Goal: Transaction & Acquisition: Obtain resource

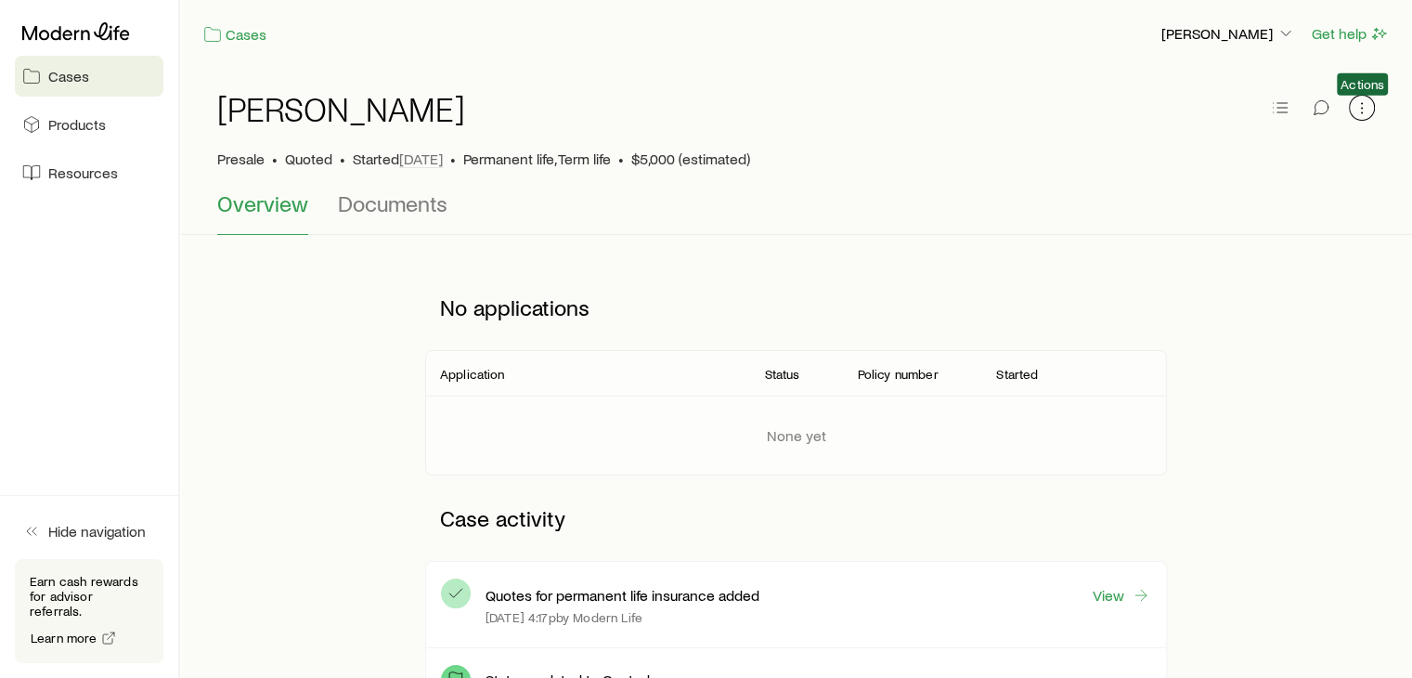
click at [1358, 113] on icon "button" at bounding box center [1362, 107] width 19 height 19
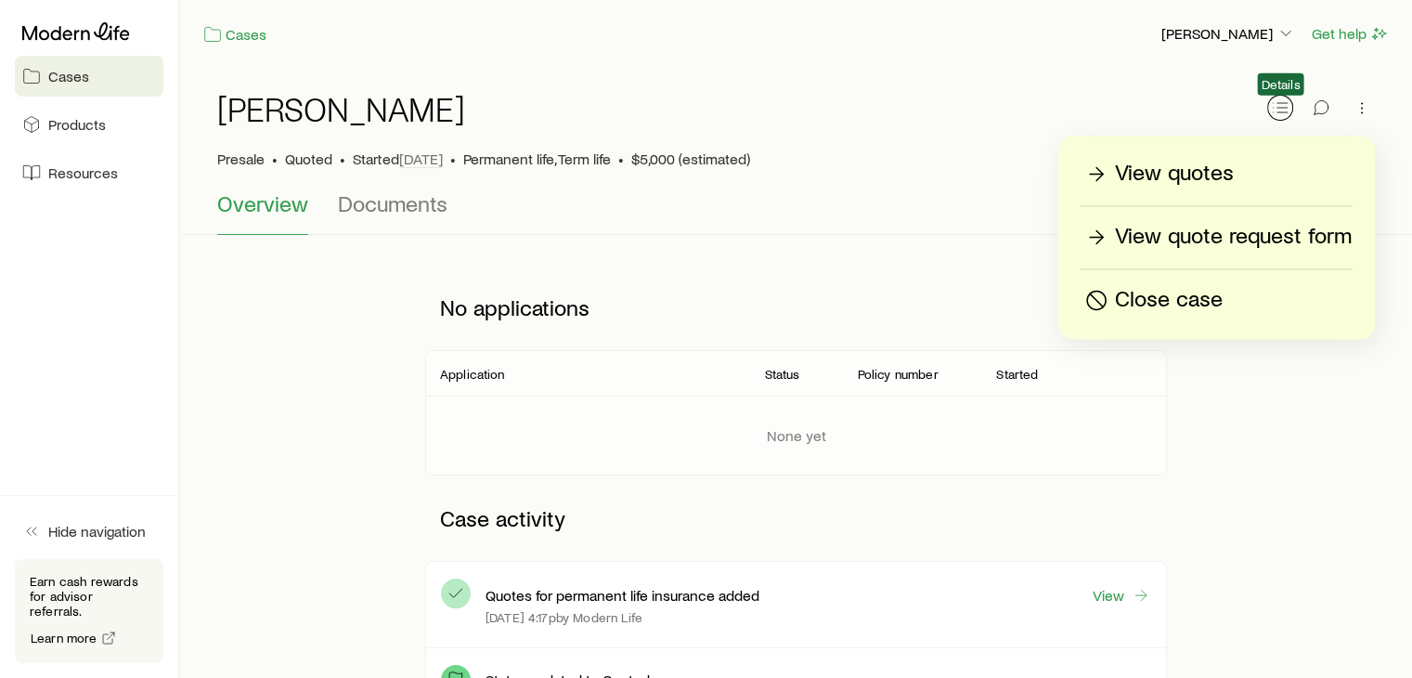
click at [1280, 113] on icon "button" at bounding box center [1280, 107] width 19 height 19
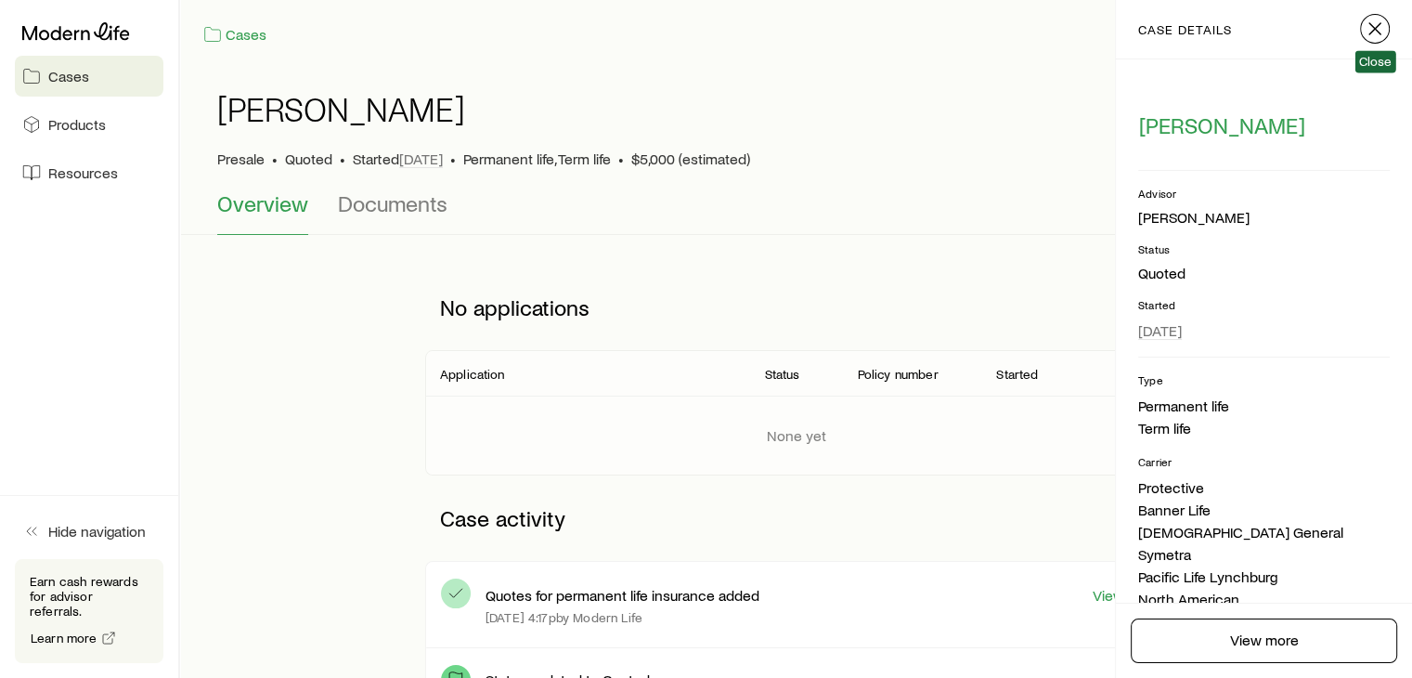
click at [1366, 34] on icon "button" at bounding box center [1375, 29] width 22 height 22
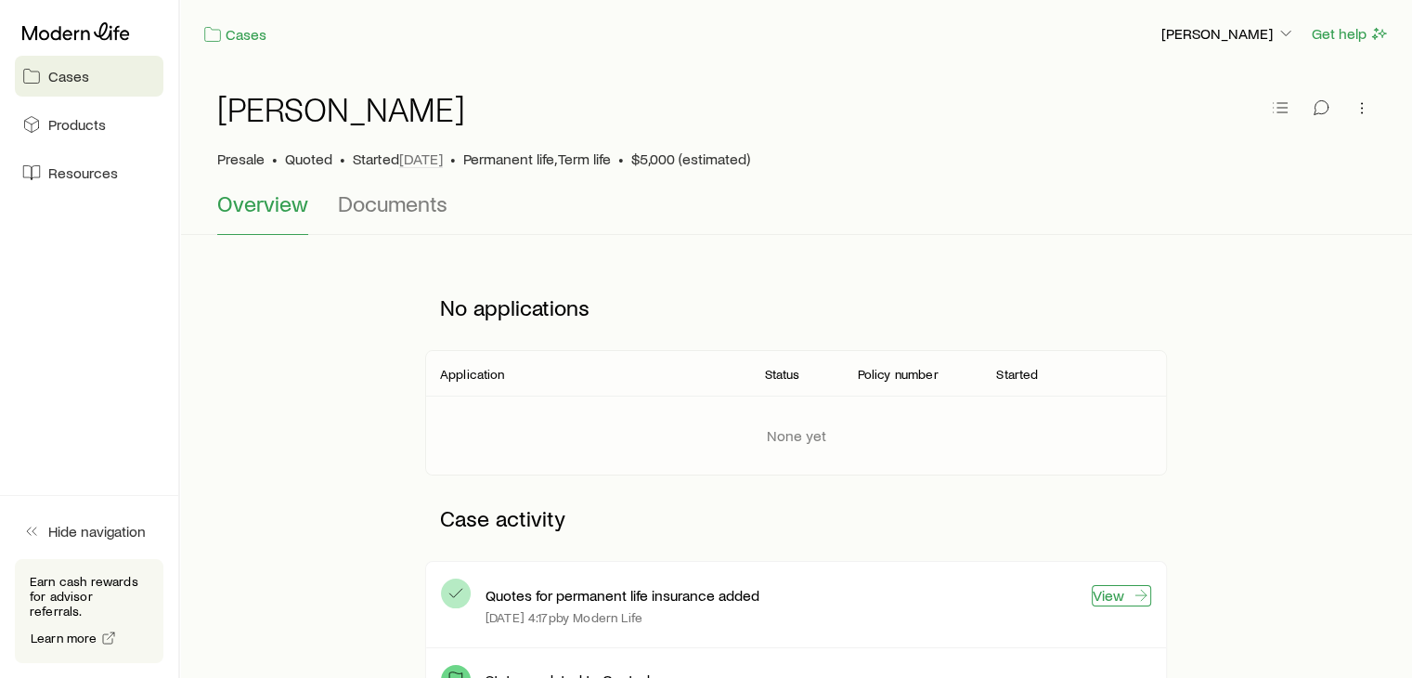
click at [1120, 603] on link "View" at bounding box center [1121, 595] width 59 height 21
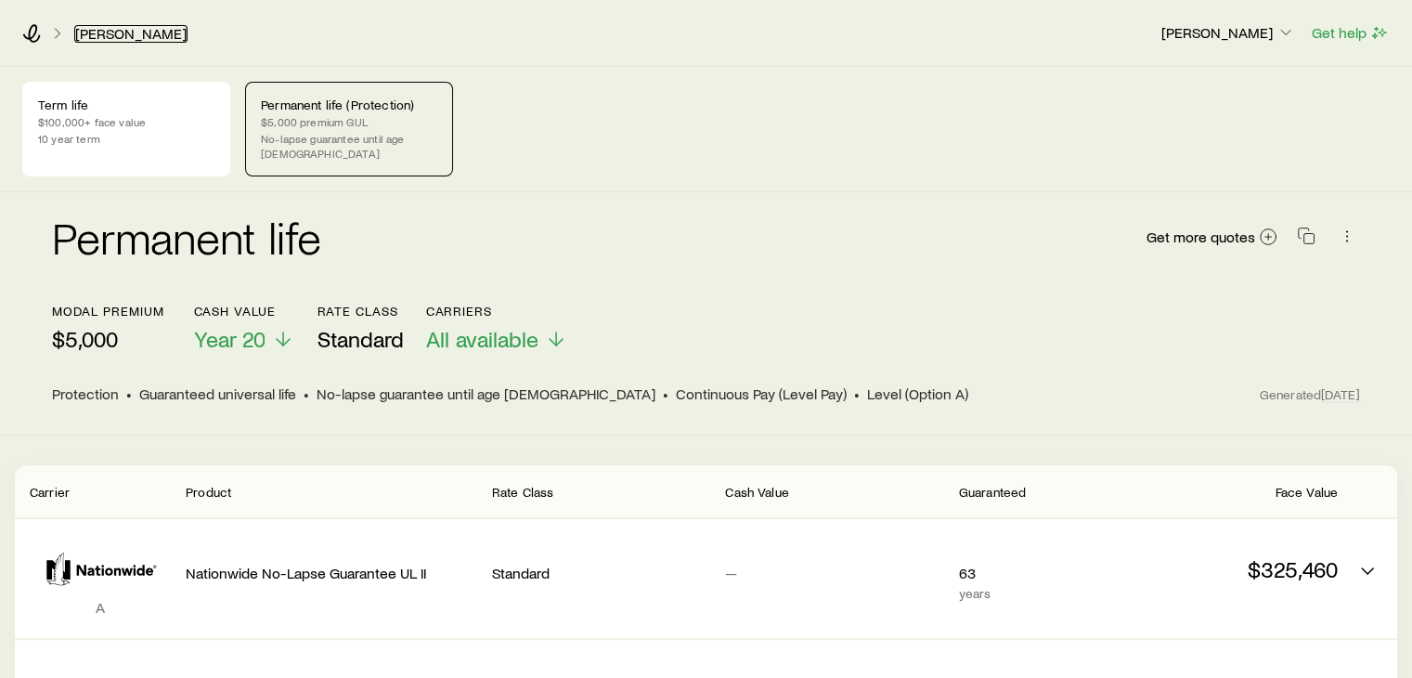
click at [104, 33] on link "[PERSON_NAME]" at bounding box center [130, 34] width 113 height 18
click at [1220, 229] on span "Get more quotes" at bounding box center [1201, 236] width 109 height 15
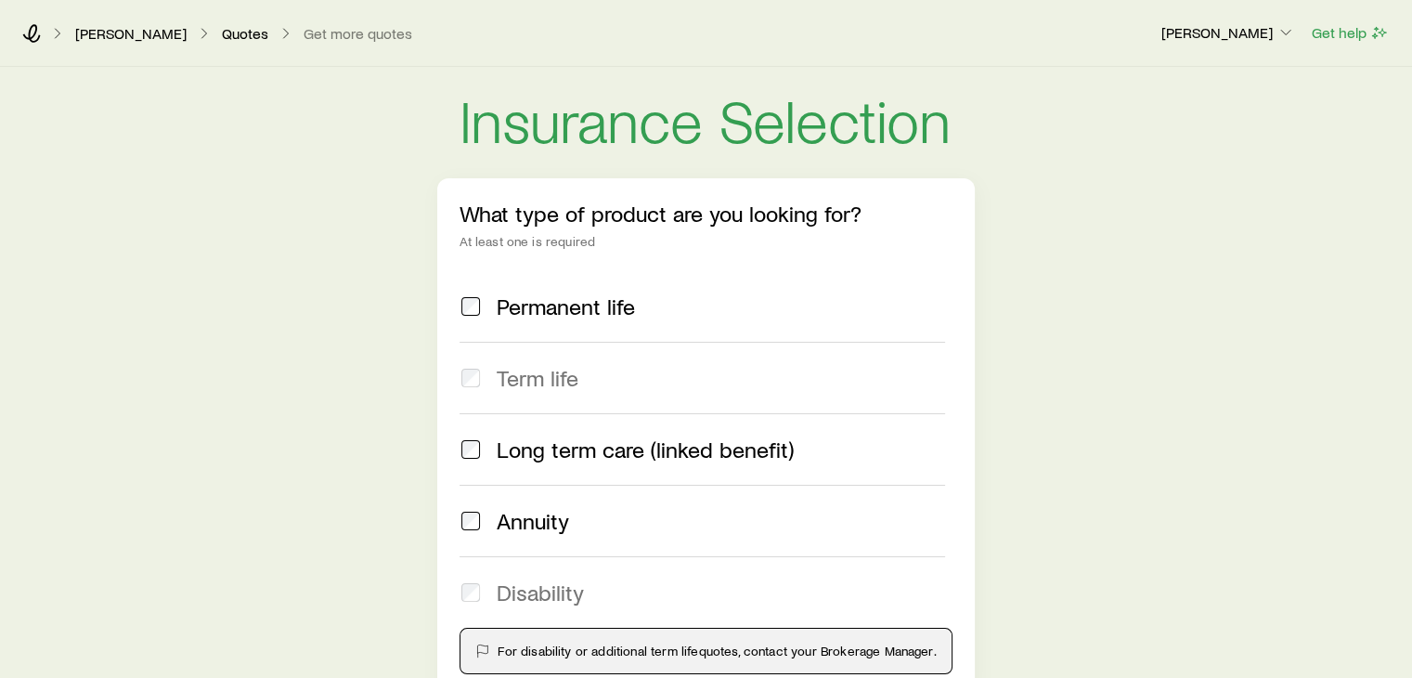
click at [539, 309] on span "Permanent life" at bounding box center [566, 306] width 138 height 26
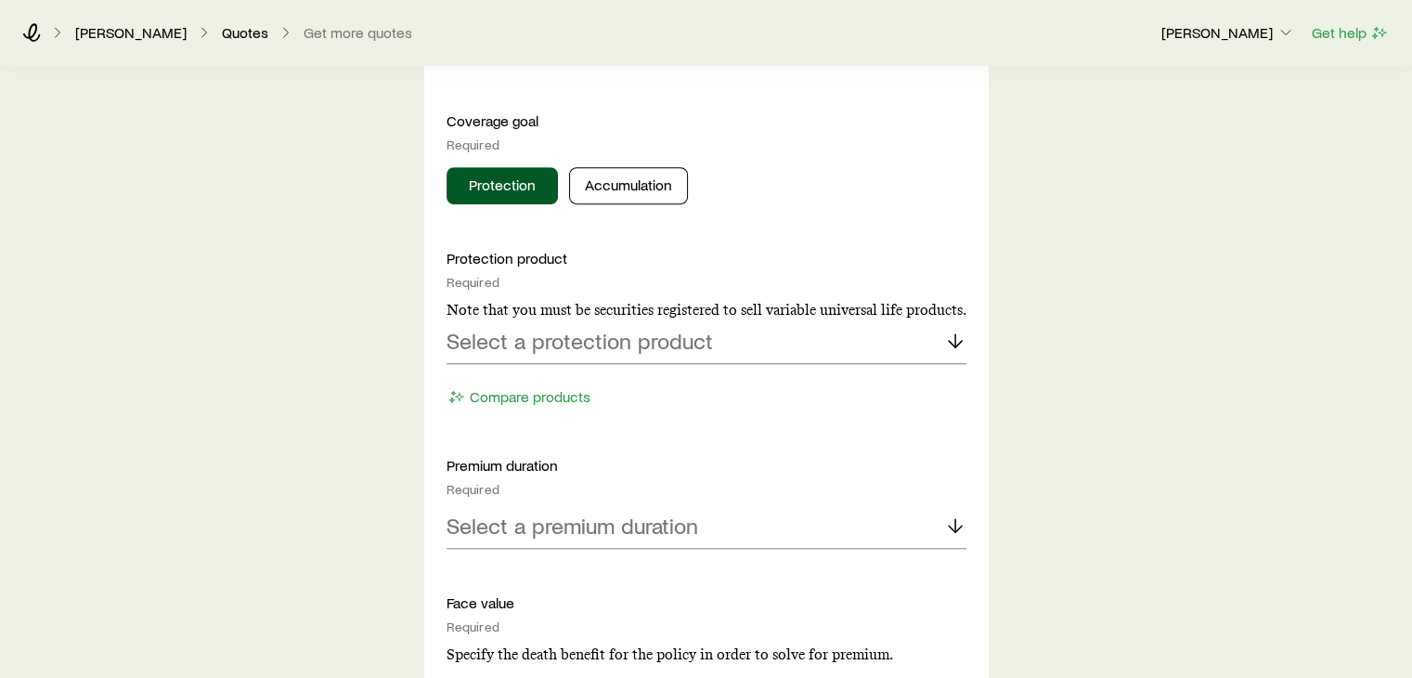
scroll to position [754, 0]
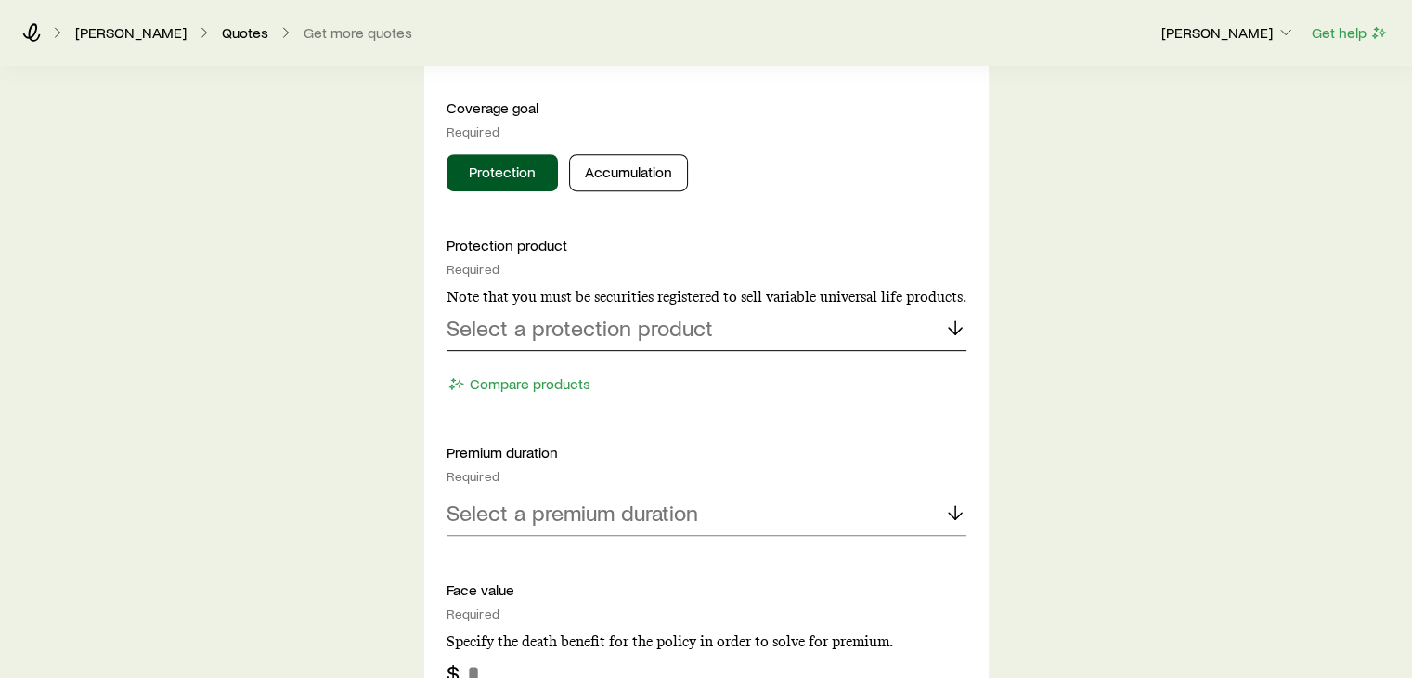
click at [769, 343] on div "Select a protection product" at bounding box center [707, 328] width 520 height 45
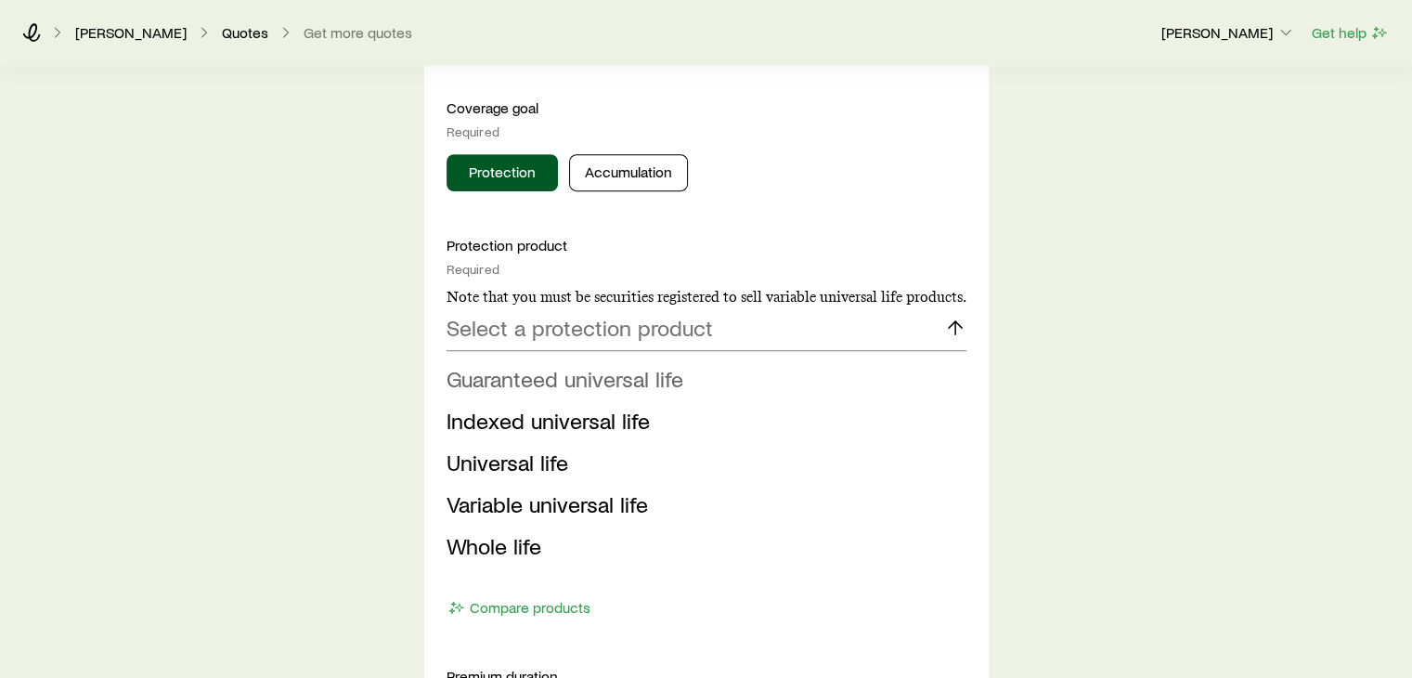
click at [596, 381] on span "Guaranteed universal life" at bounding box center [565, 378] width 237 height 27
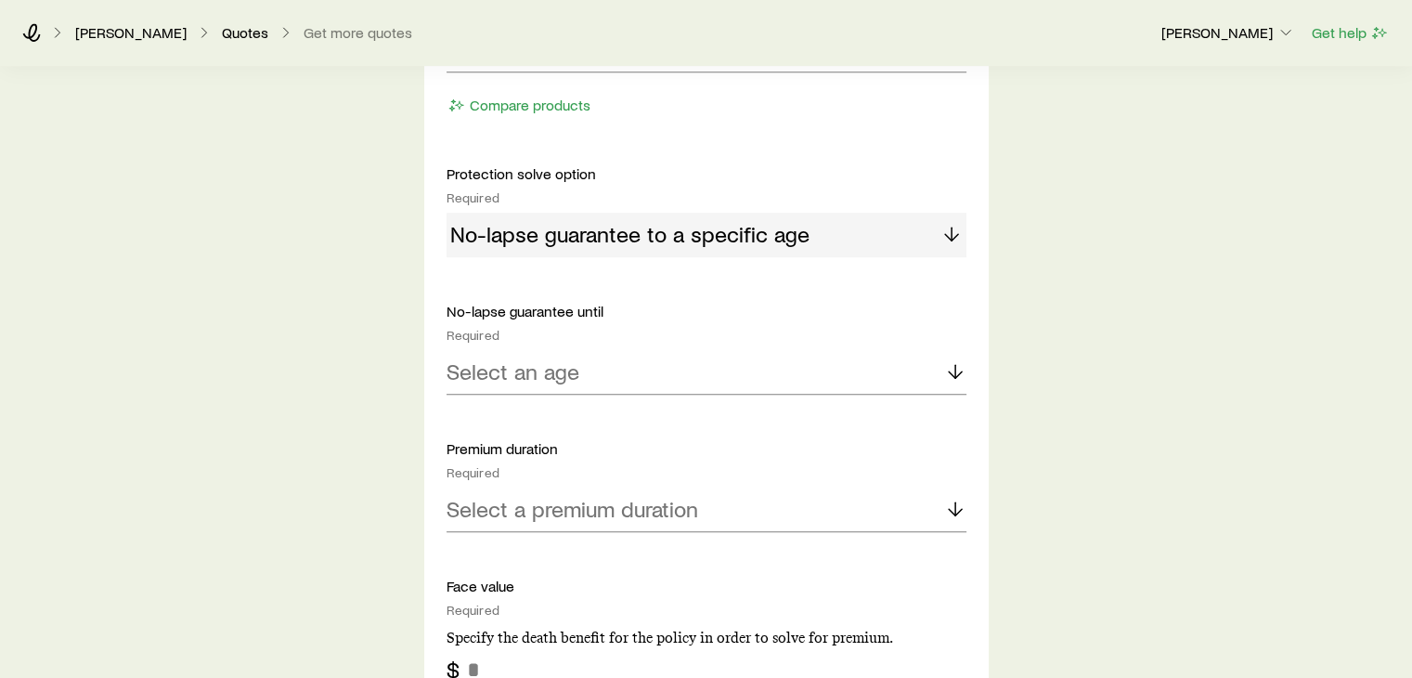
scroll to position [1104, 0]
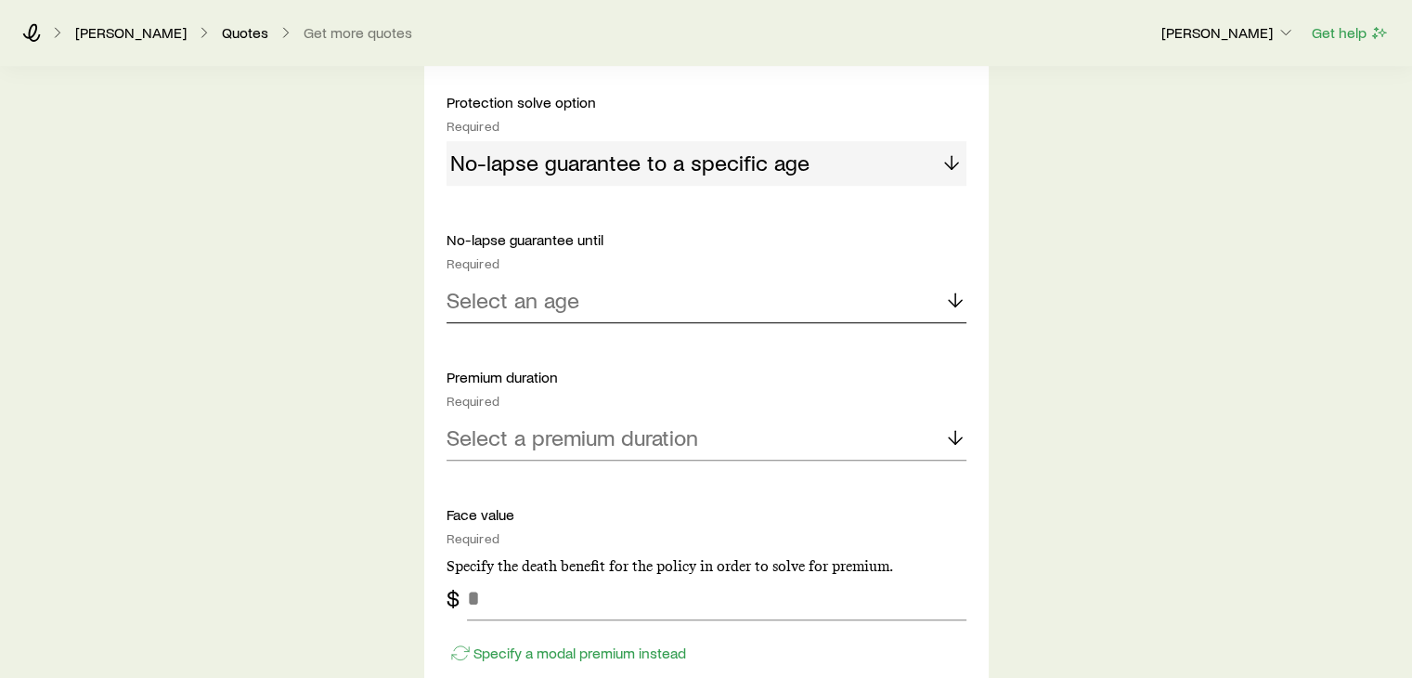
click at [821, 291] on div "Select an age" at bounding box center [707, 301] width 520 height 45
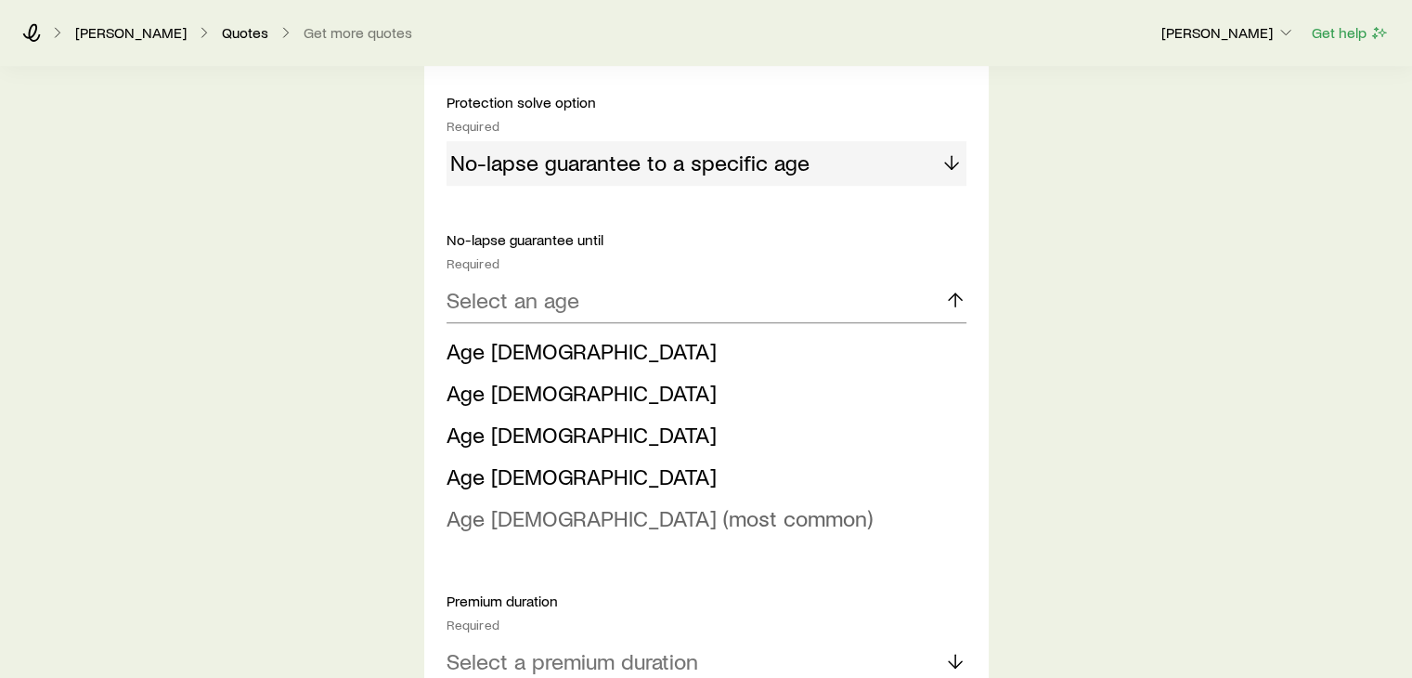
click at [497, 508] on span "Age [DEMOGRAPHIC_DATA] (most common)" at bounding box center [660, 517] width 426 height 27
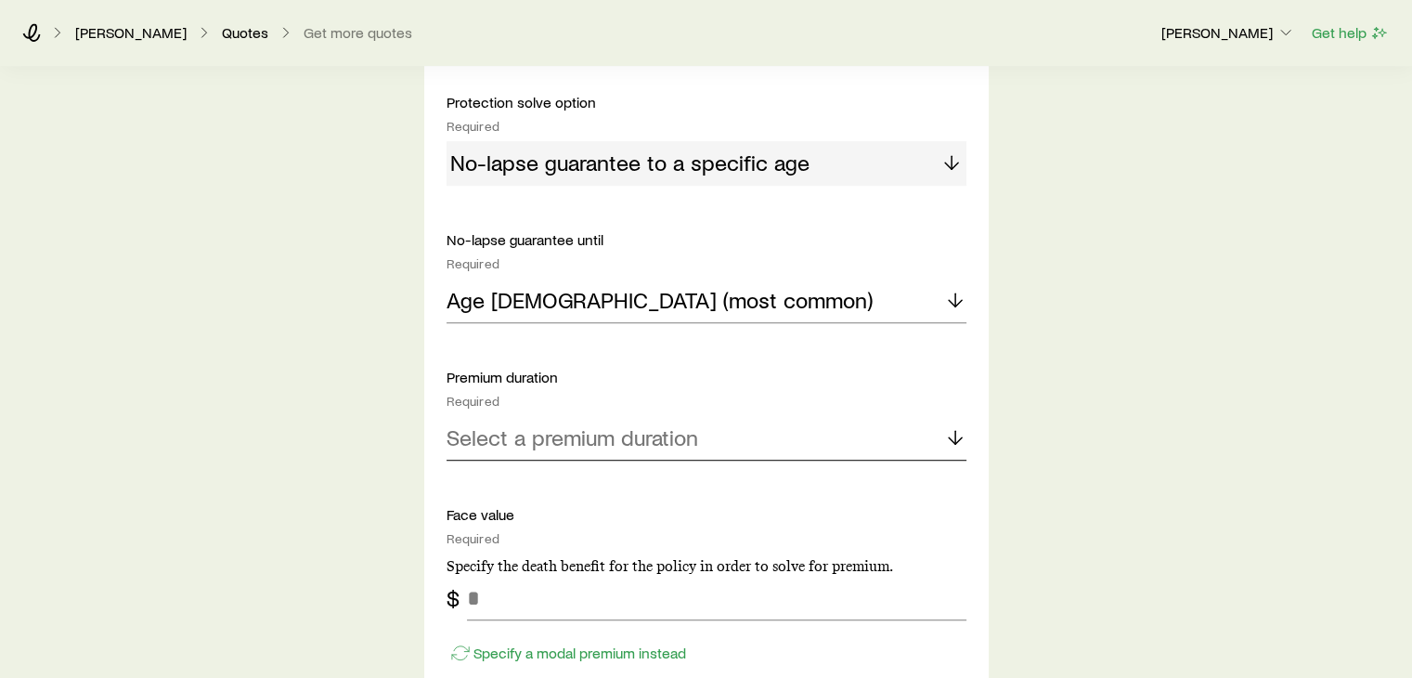
click at [578, 416] on div "Select a premium duration" at bounding box center [707, 438] width 520 height 45
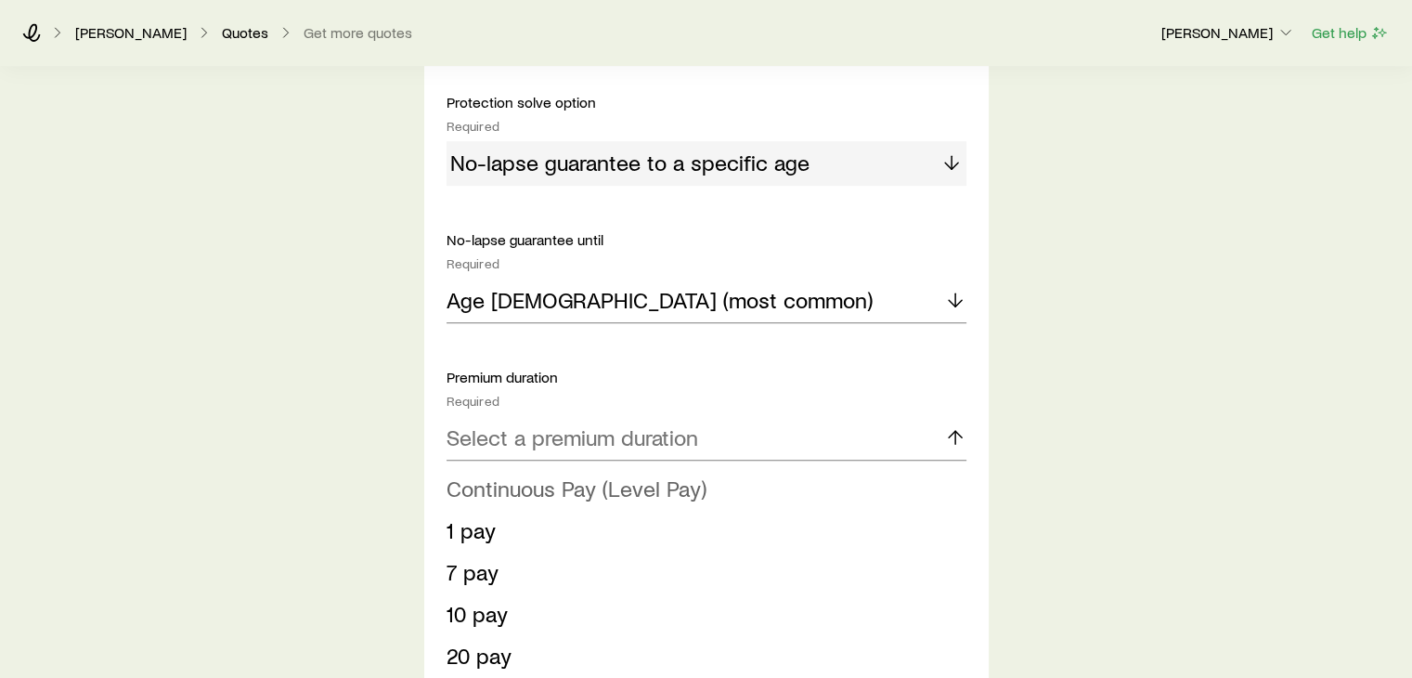
click at [474, 490] on span "Continuous Pay (Level Pay)" at bounding box center [577, 487] width 260 height 27
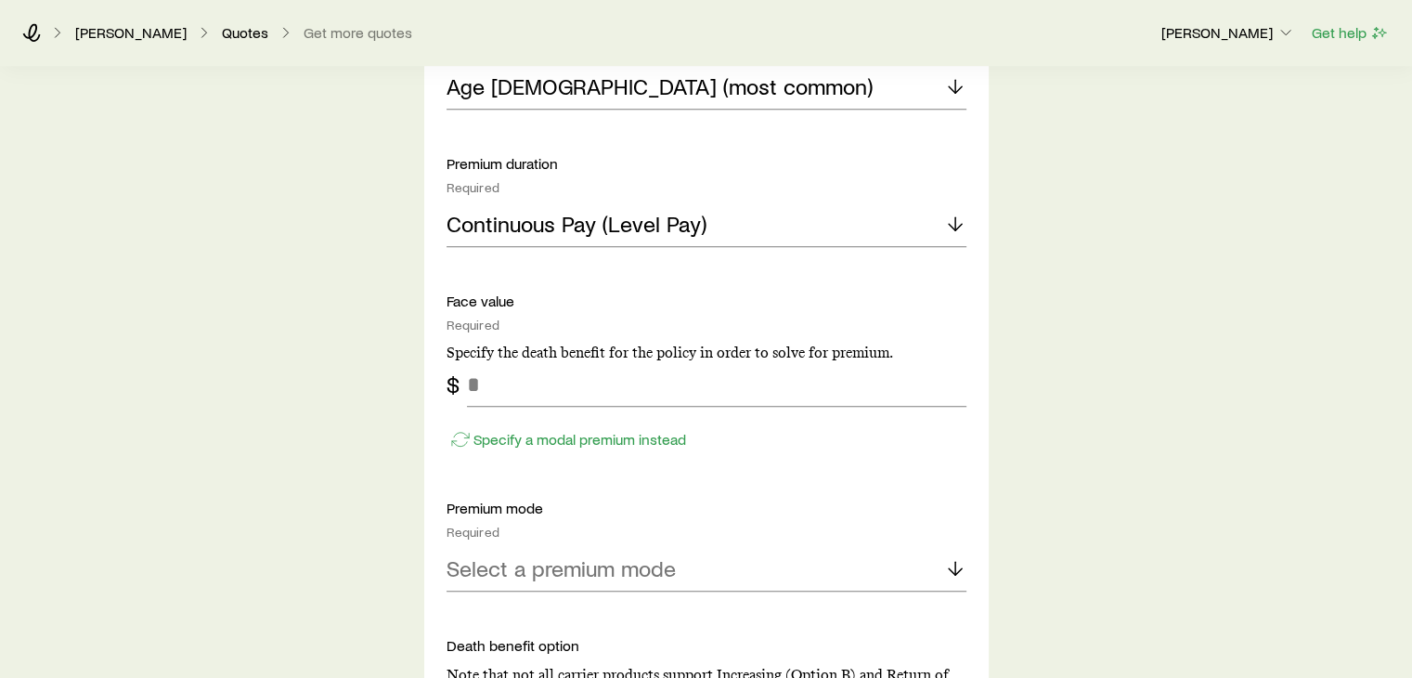
scroll to position [1352, 0]
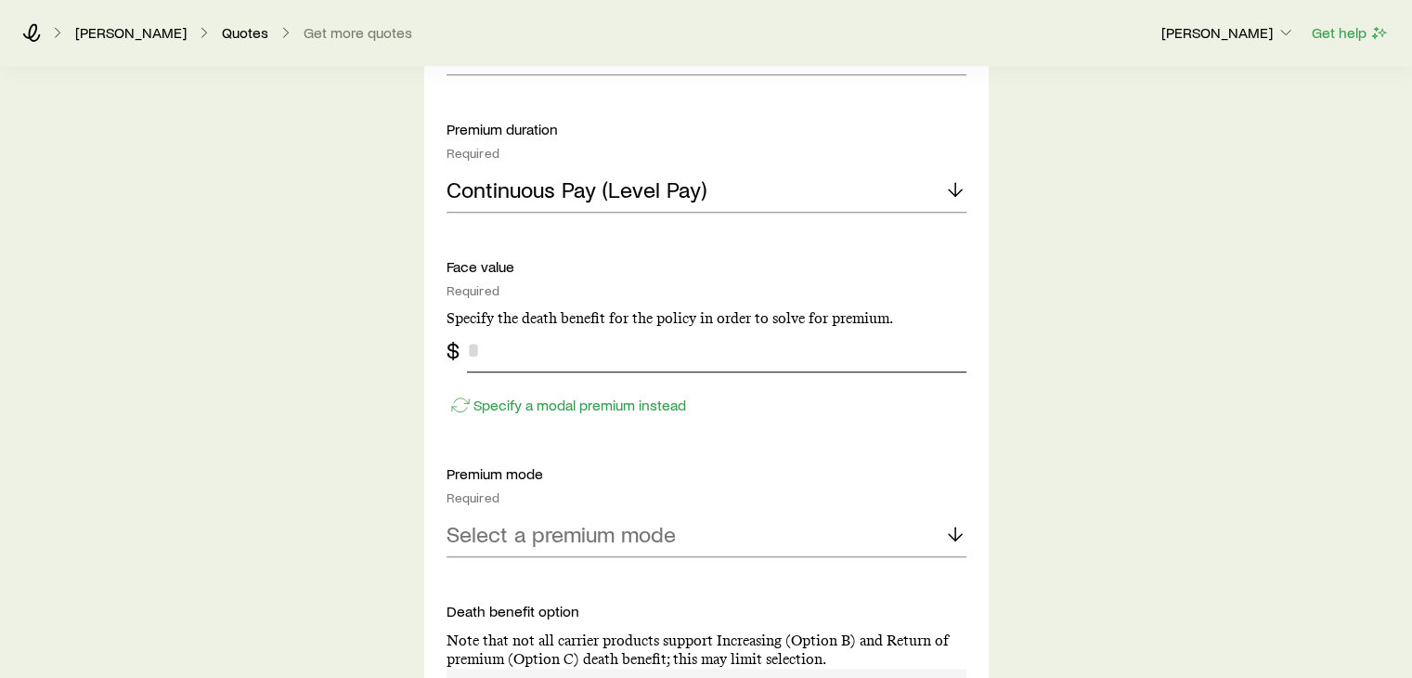
click at [699, 366] on input "tel" at bounding box center [717, 350] width 500 height 45
type input "*********"
click at [655, 550] on div "Select a premium mode" at bounding box center [707, 535] width 520 height 45
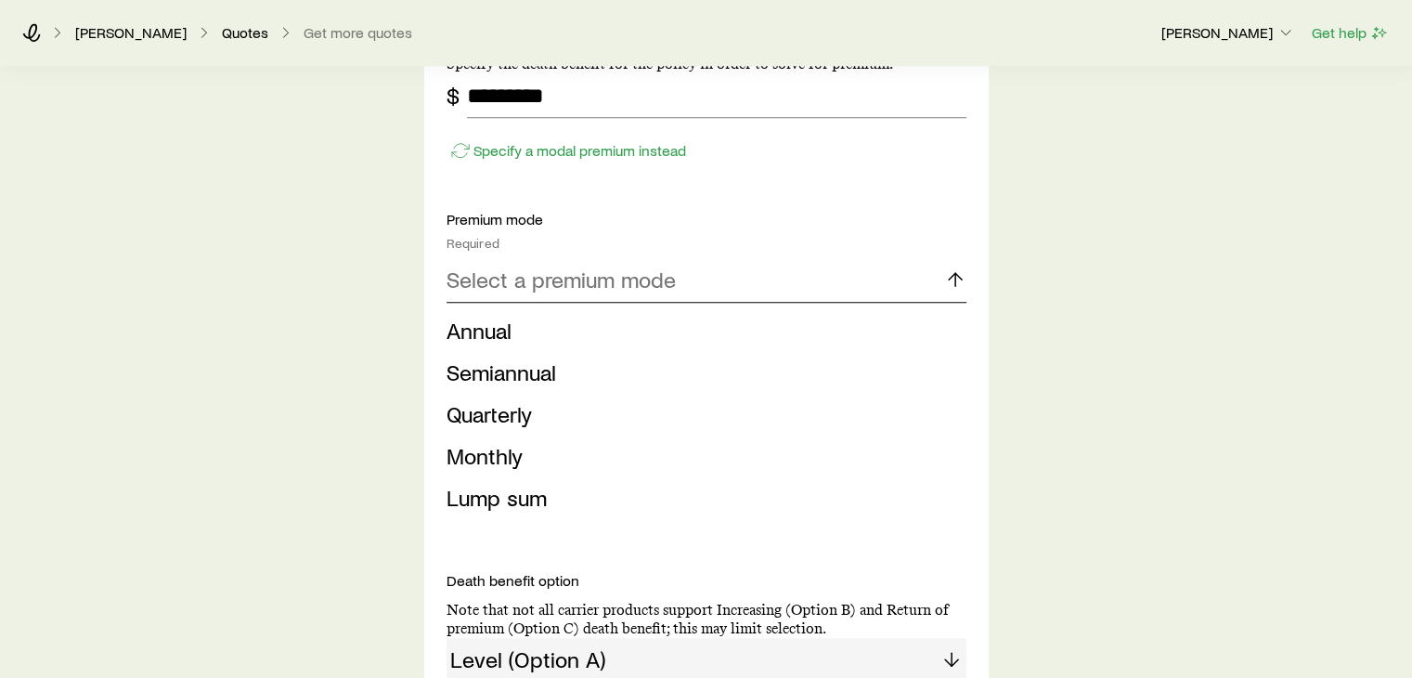
scroll to position [1621, 0]
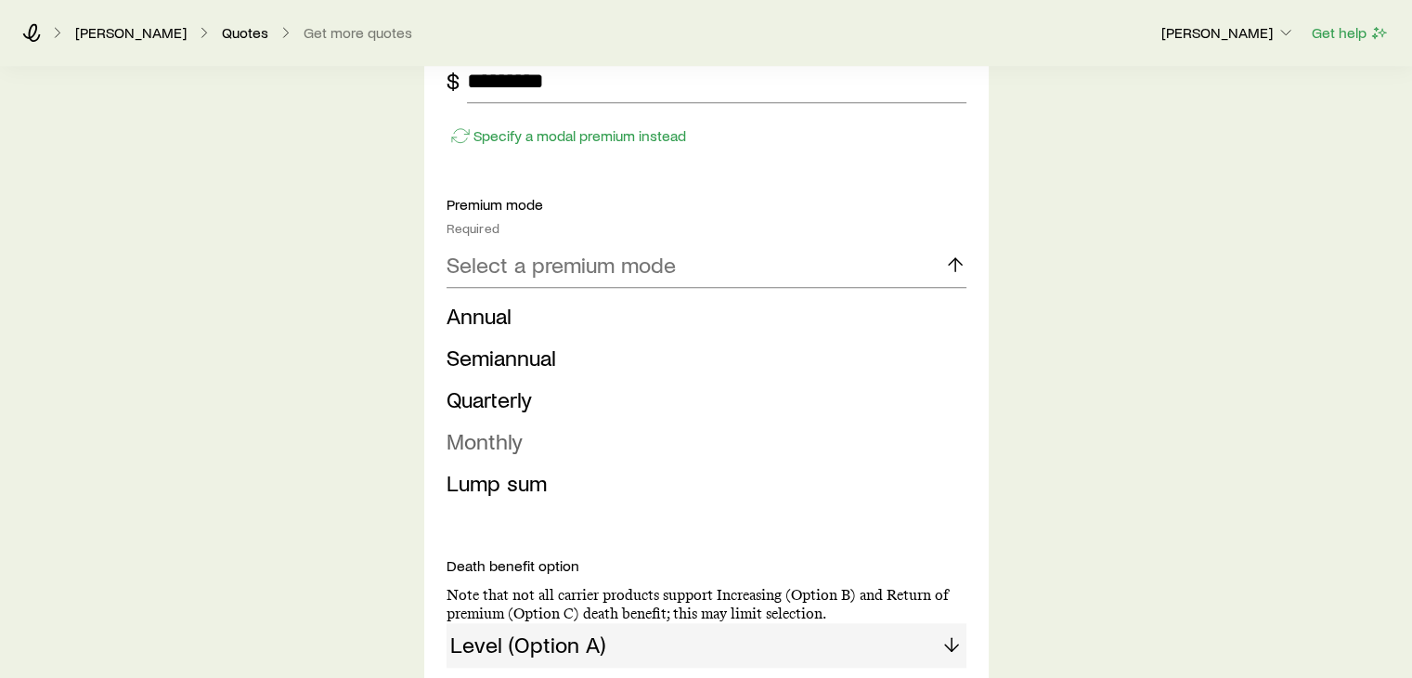
click at [504, 439] on span "Monthly" at bounding box center [485, 440] width 76 height 27
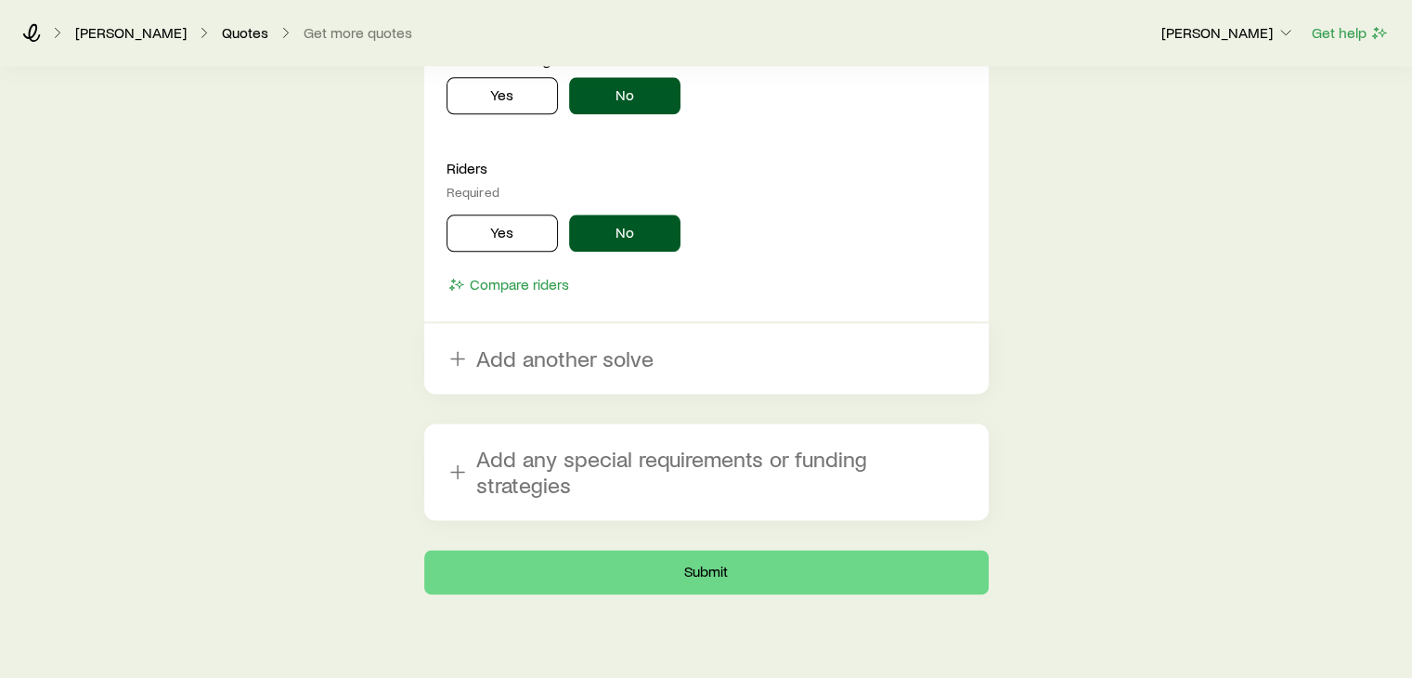
scroll to position [2306, 0]
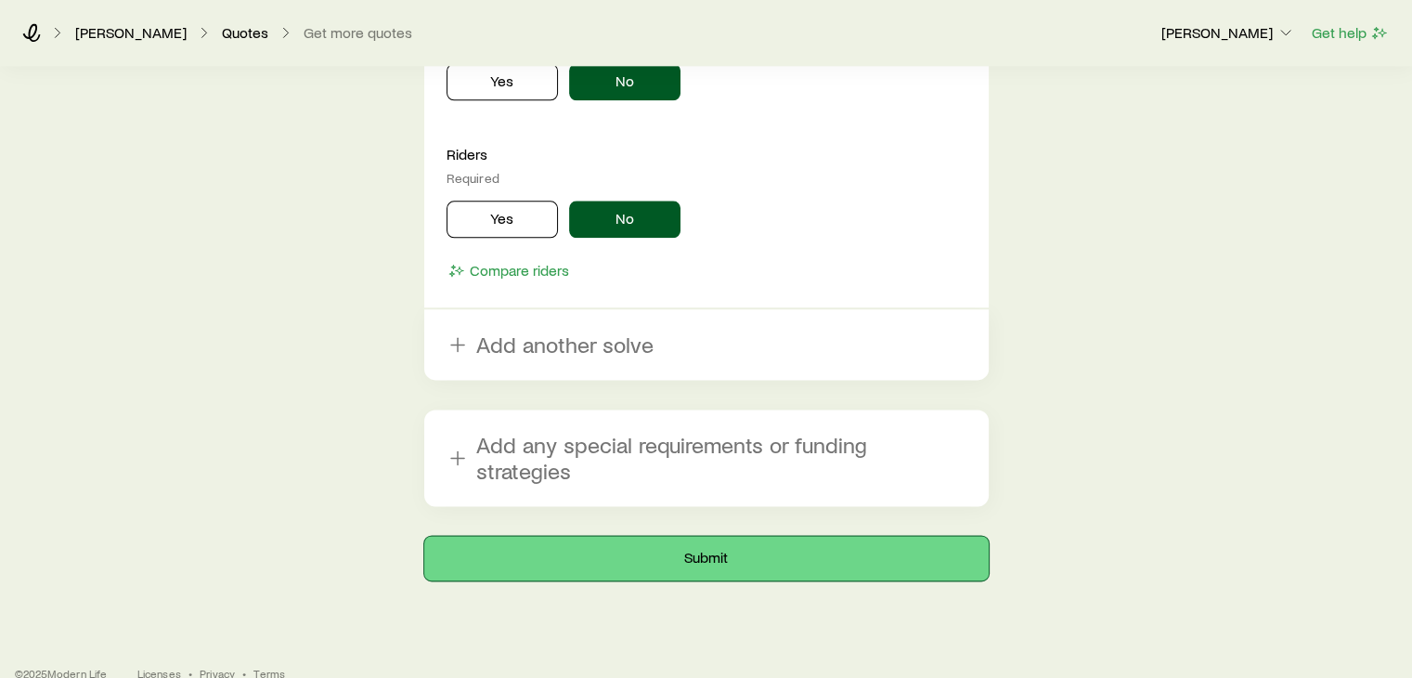
click at [701, 536] on button "Submit" at bounding box center [706, 558] width 565 height 45
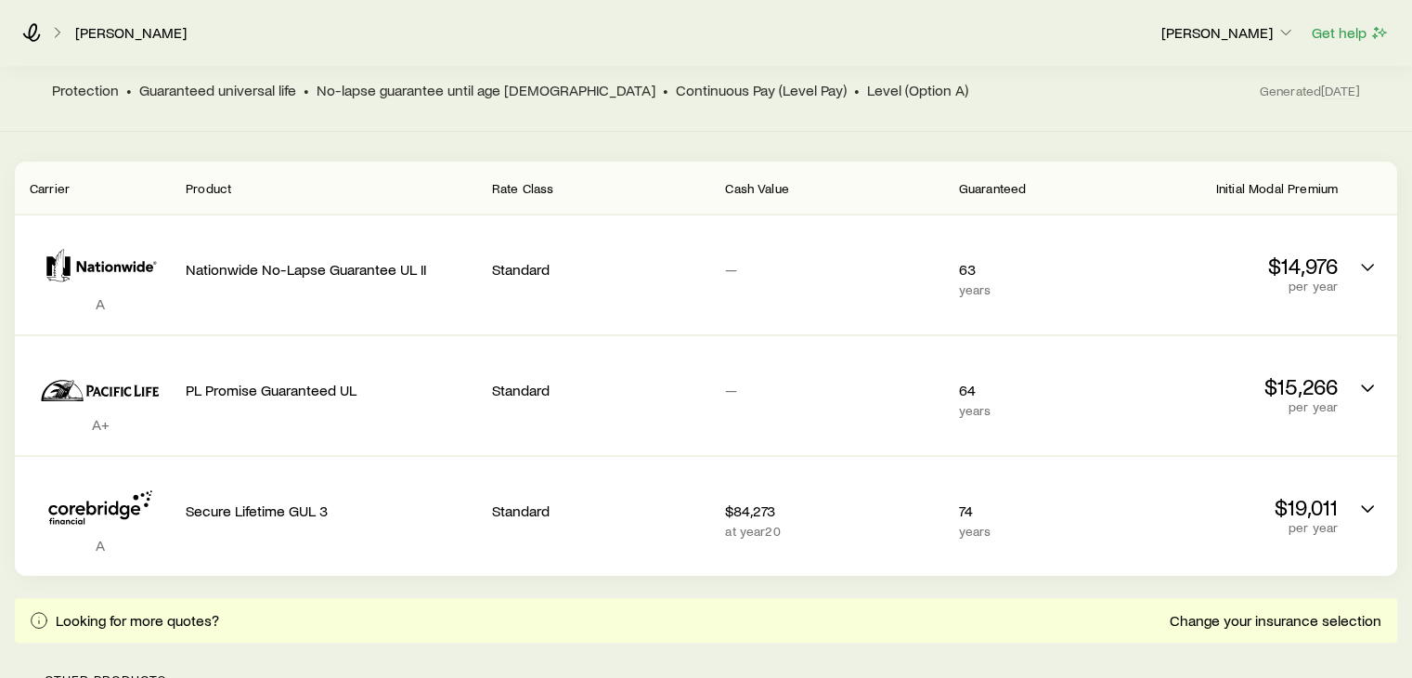
scroll to position [328, 0]
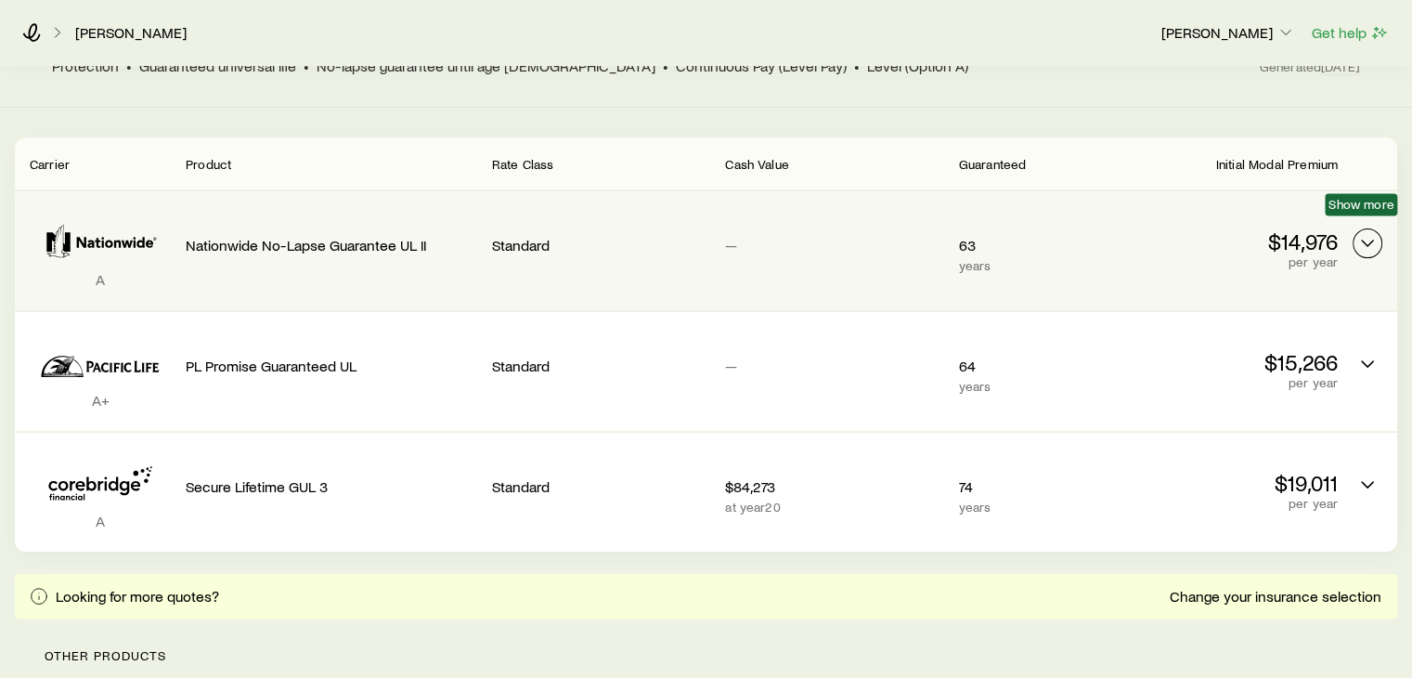
click at [1368, 232] on icon "Permanent quotes" at bounding box center [1368, 243] width 22 height 22
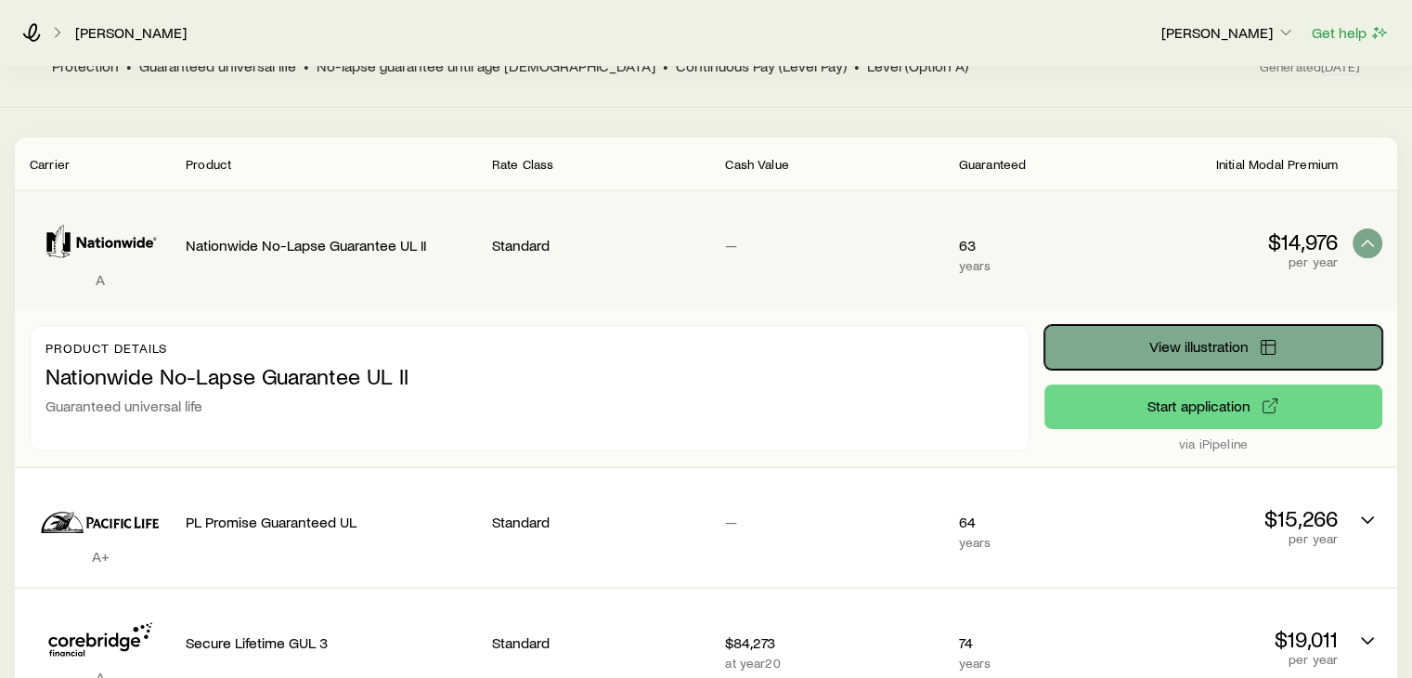
click at [1238, 343] on button "View illustration" at bounding box center [1214, 347] width 338 height 45
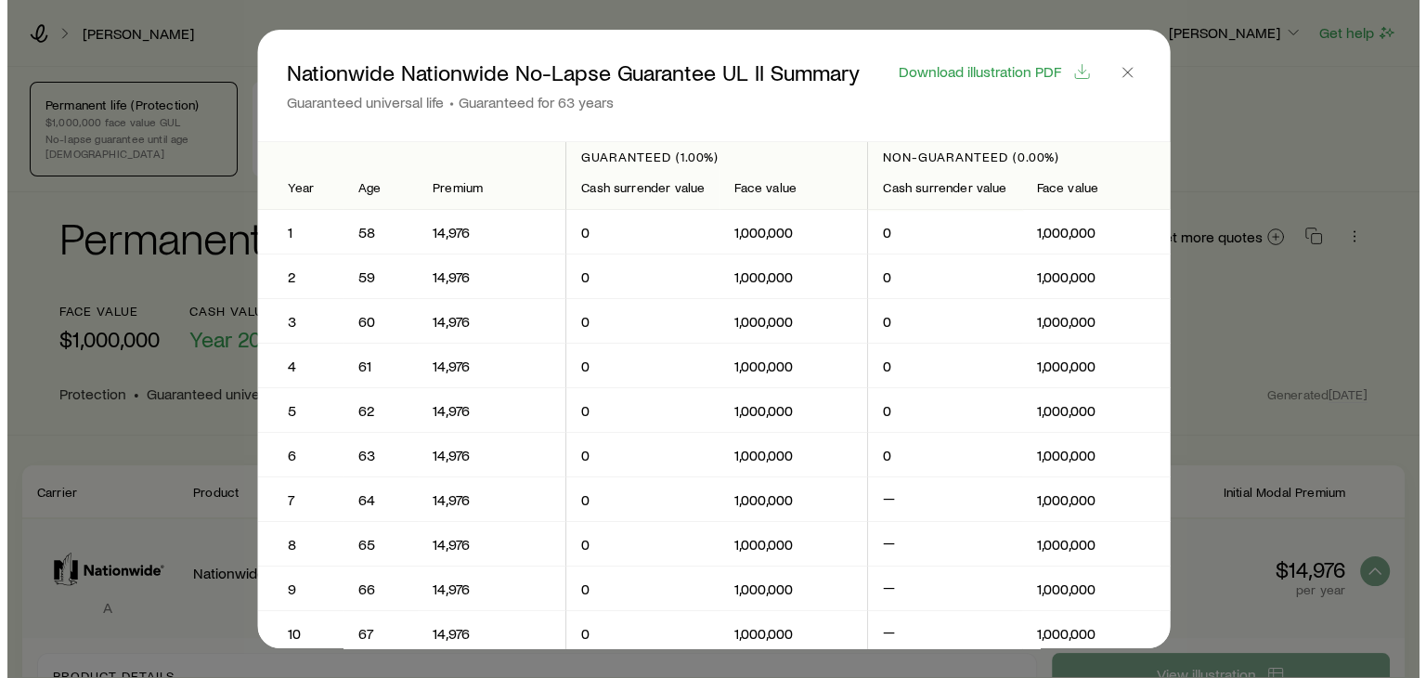
scroll to position [0, 0]
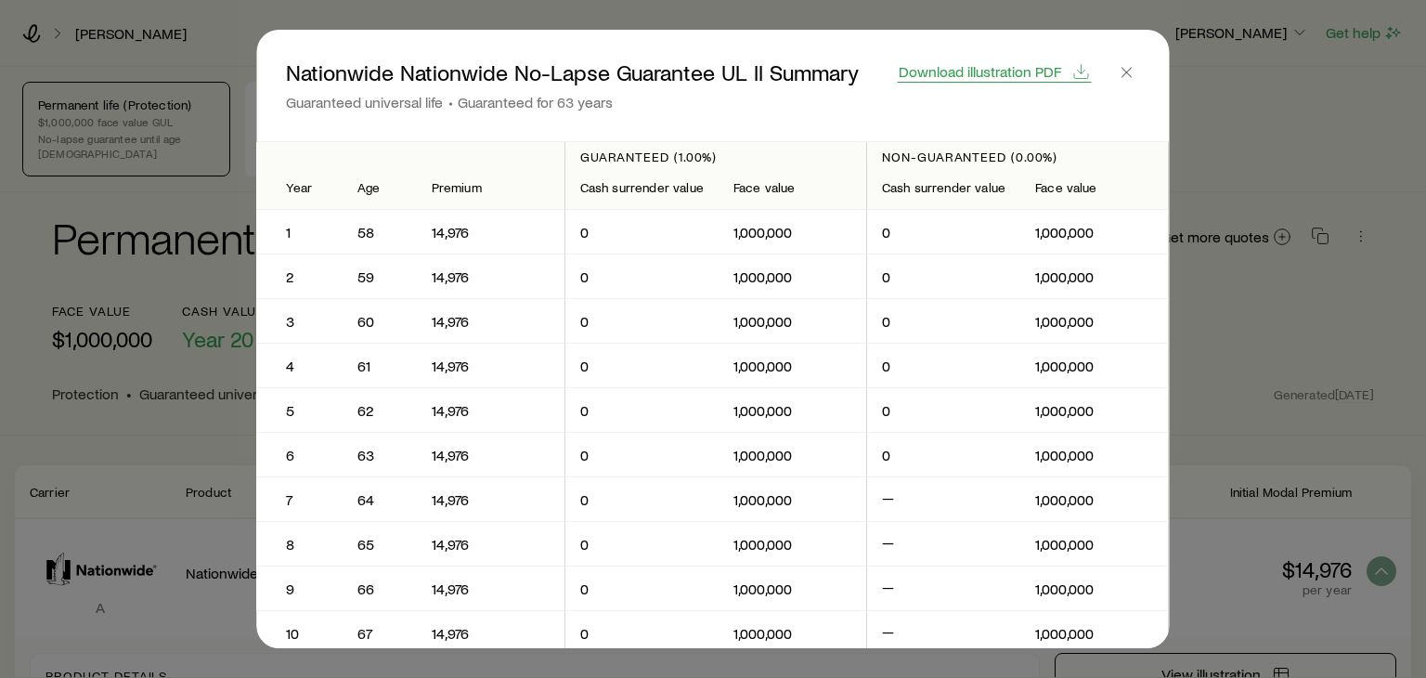
click at [1047, 71] on span "Download illustration PDF" at bounding box center [980, 71] width 162 height 15
click at [1129, 71] on line "button" at bounding box center [1127, 72] width 9 height 9
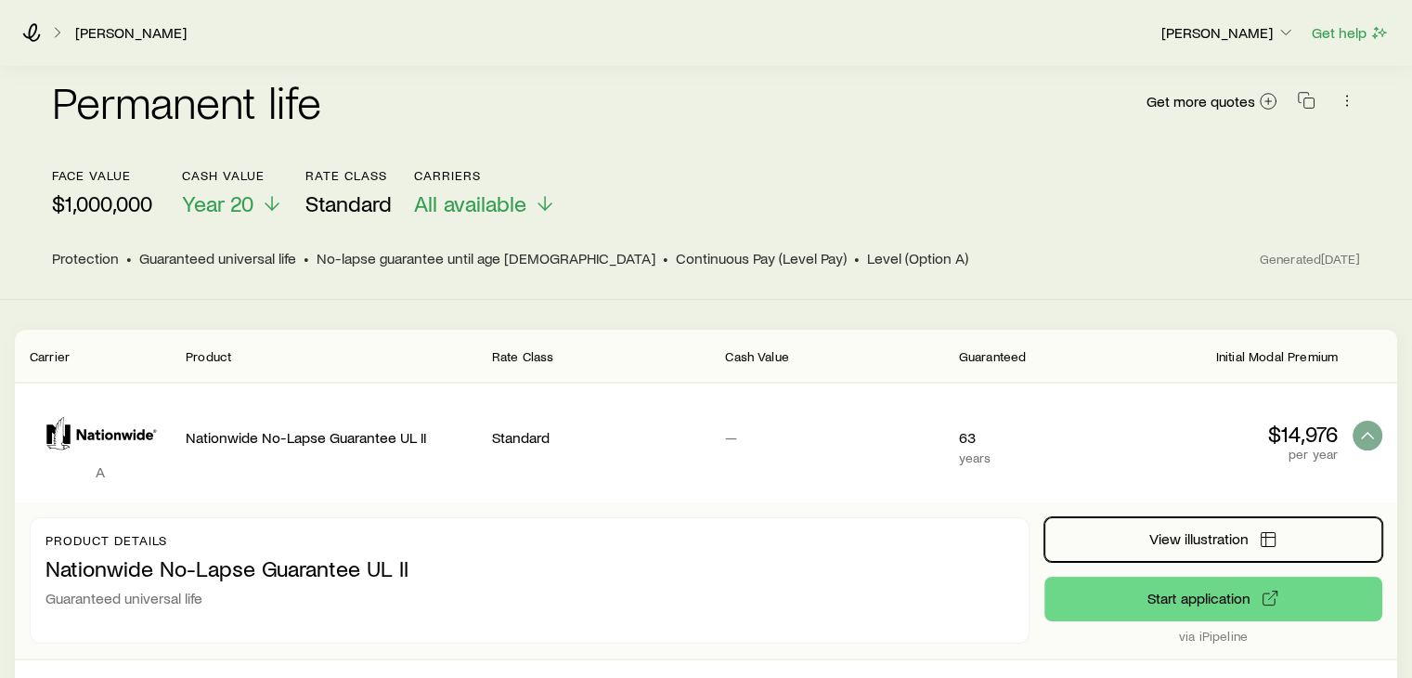
scroll to position [88, 0]
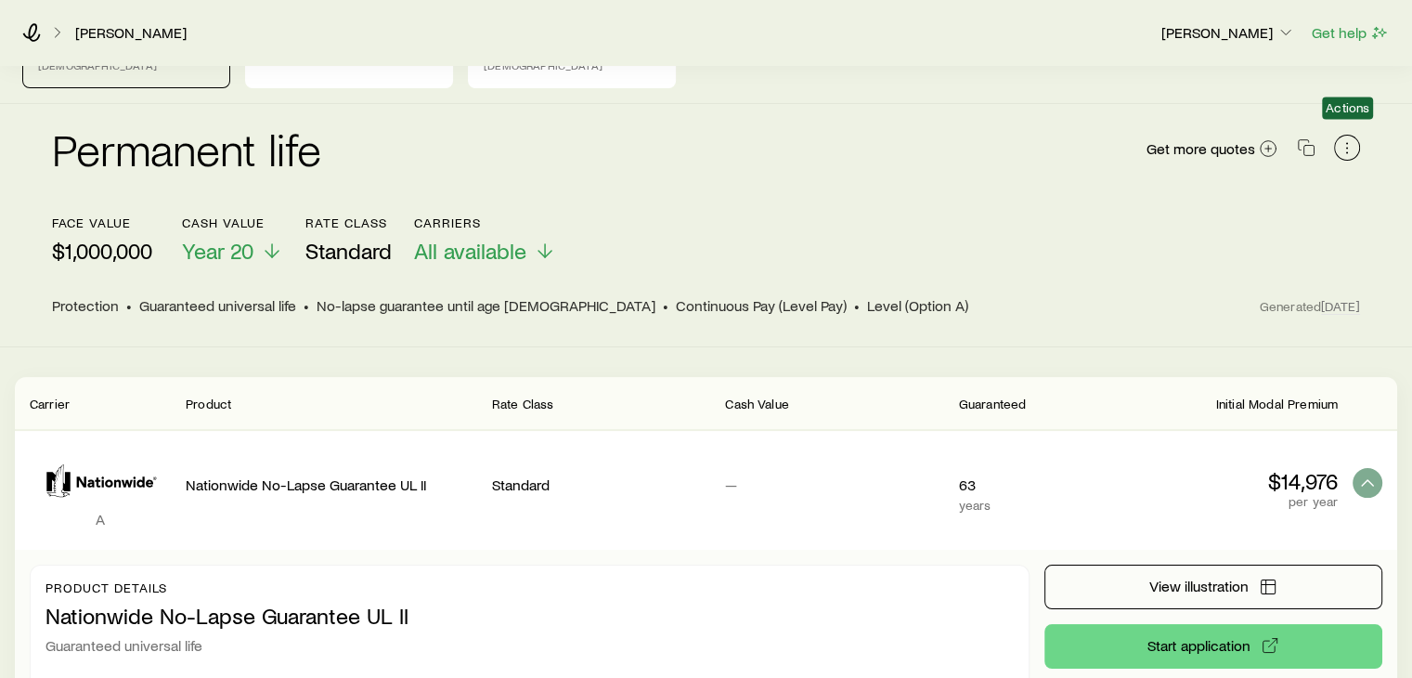
click at [1346, 143] on icon "button" at bounding box center [1346, 143] width 1 height 1
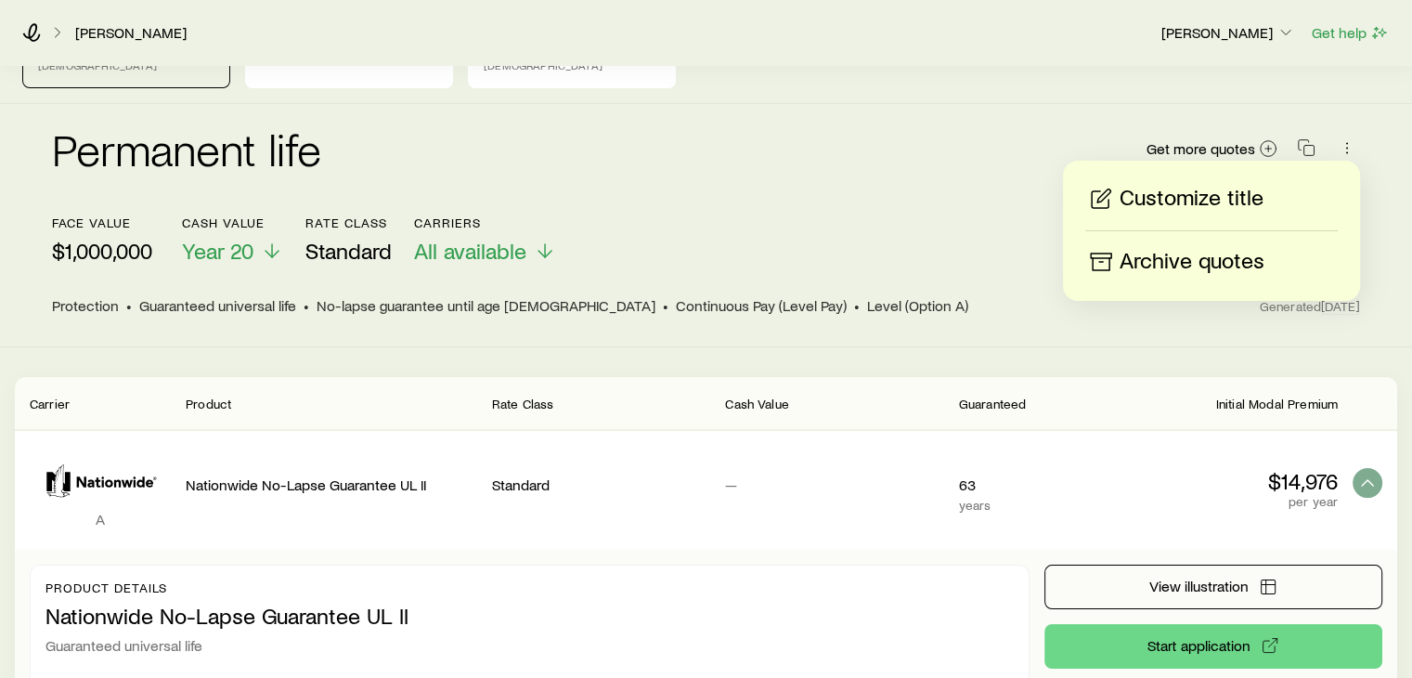
click at [992, 141] on div "Permanent life Get more quotes" at bounding box center [706, 159] width 1308 height 67
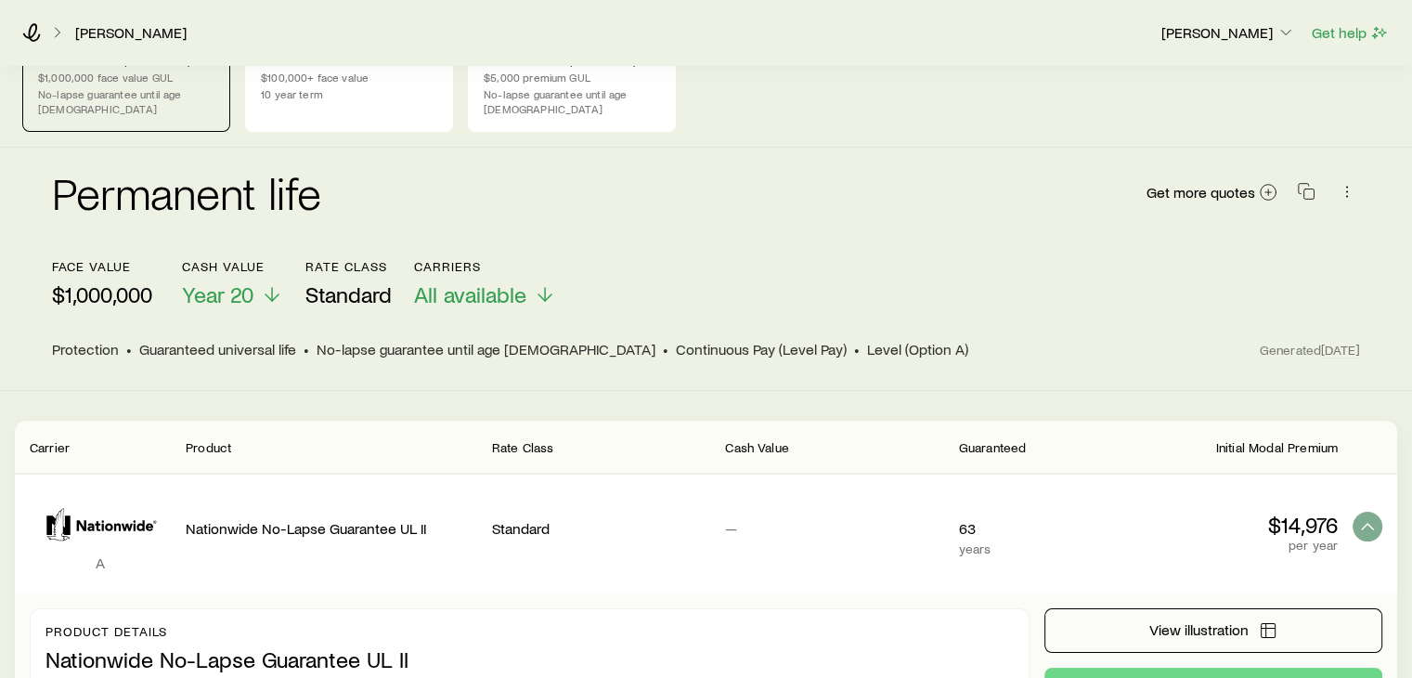
scroll to position [0, 0]
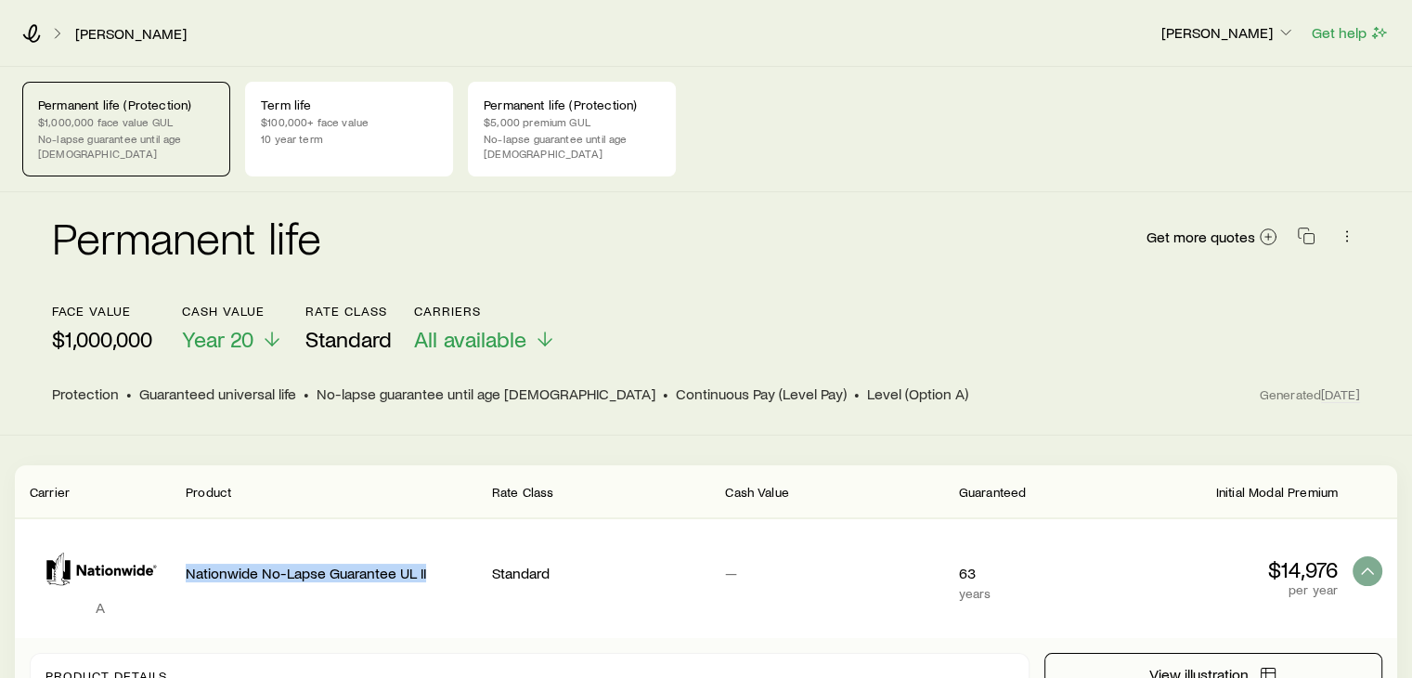
drag, startPoint x: 186, startPoint y: 556, endPoint x: 438, endPoint y: 565, distance: 252.7
click at [438, 565] on p "Nationwide No-Lapse Guarantee UL II" at bounding box center [332, 573] width 292 height 19
copy p "Nationwide No-Lapse Guarantee UL II"
click at [1270, 227] on icon at bounding box center [1268, 236] width 19 height 19
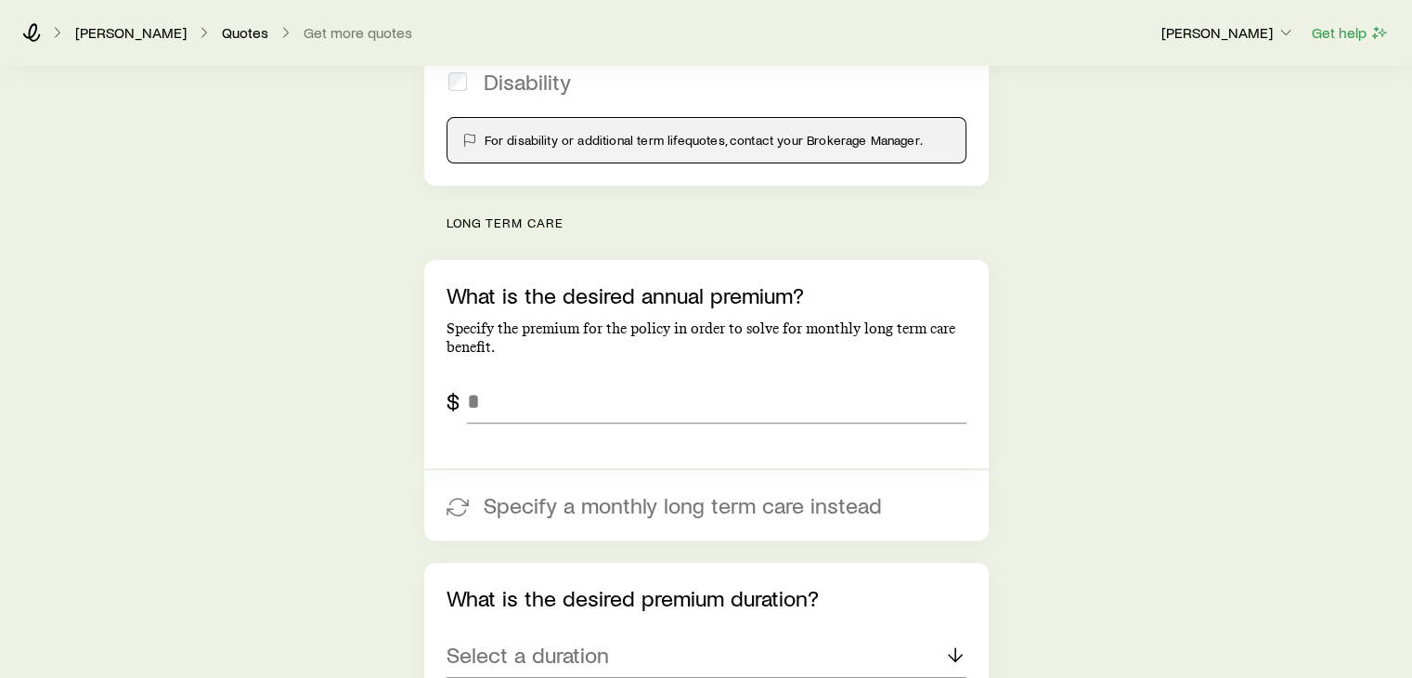
scroll to position [552, 0]
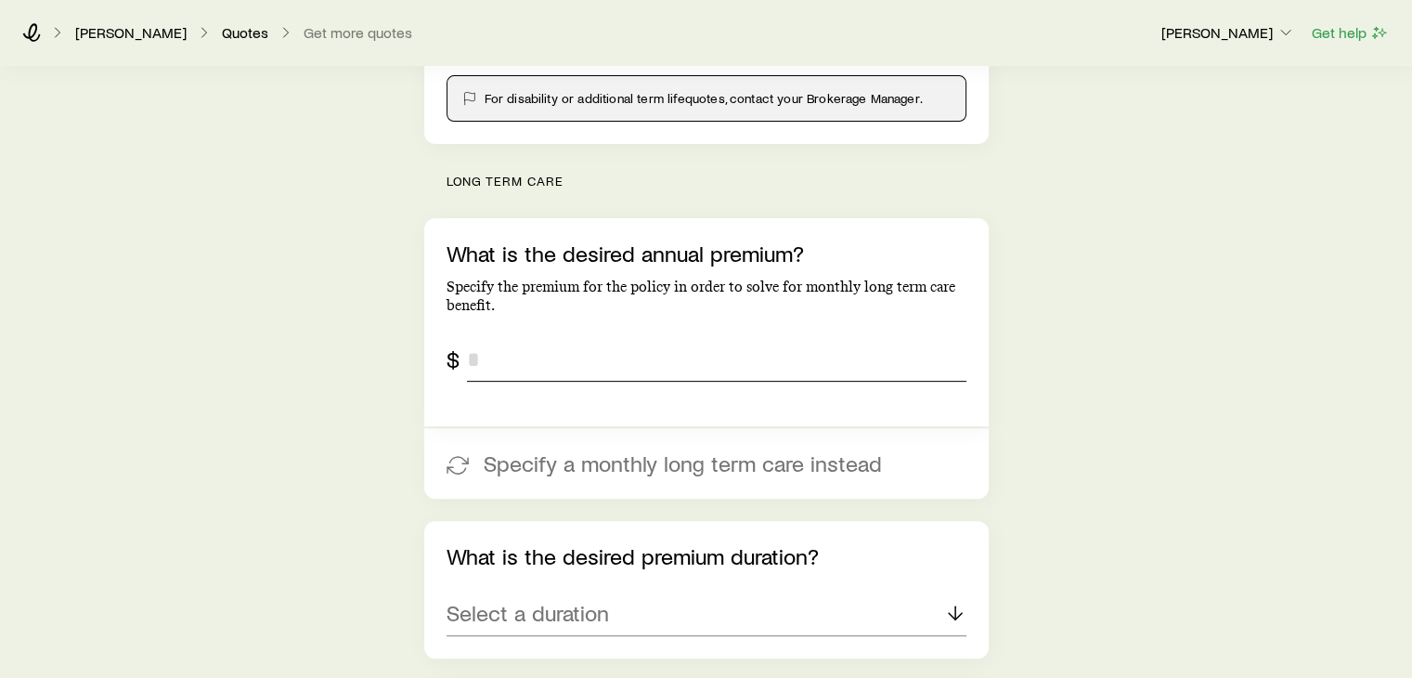
click at [609, 363] on input "tel" at bounding box center [717, 359] width 500 height 45
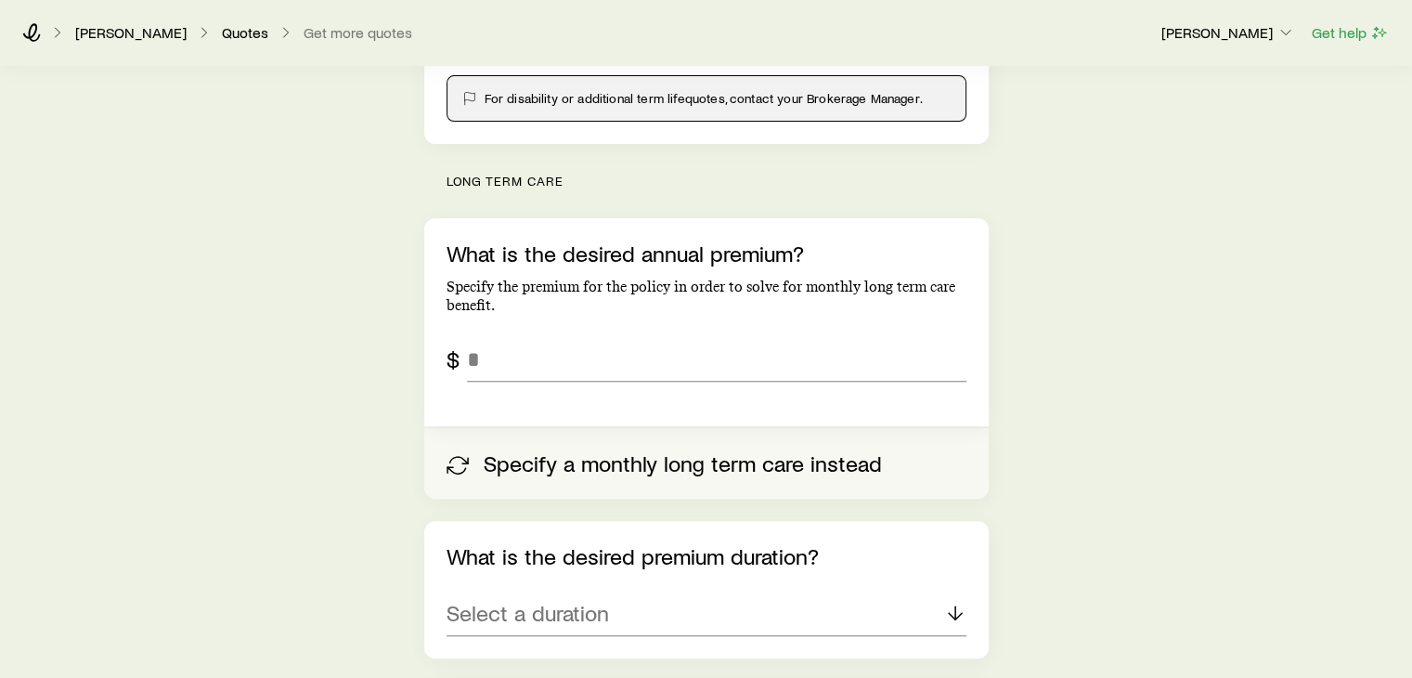
click at [601, 464] on button "Specify a monthly long term care instead" at bounding box center [706, 463] width 565 height 71
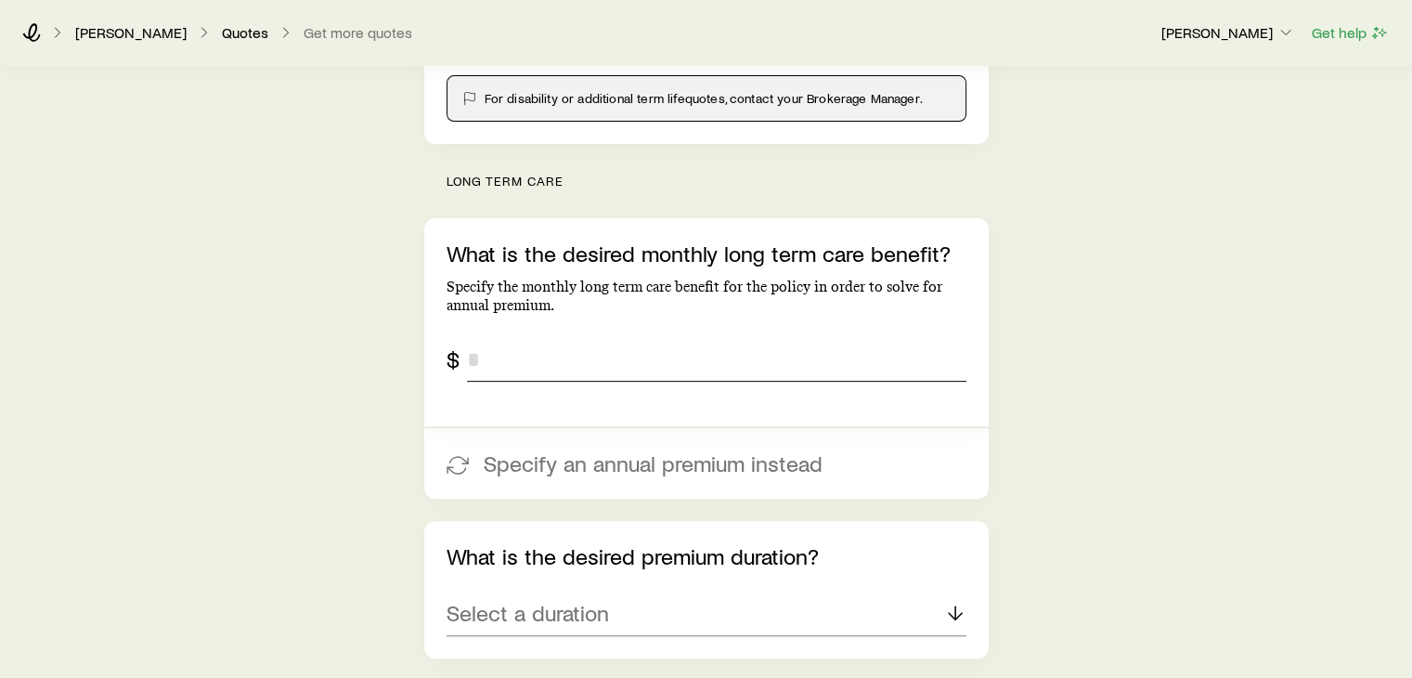
click at [525, 357] on input "tel" at bounding box center [717, 359] width 500 height 45
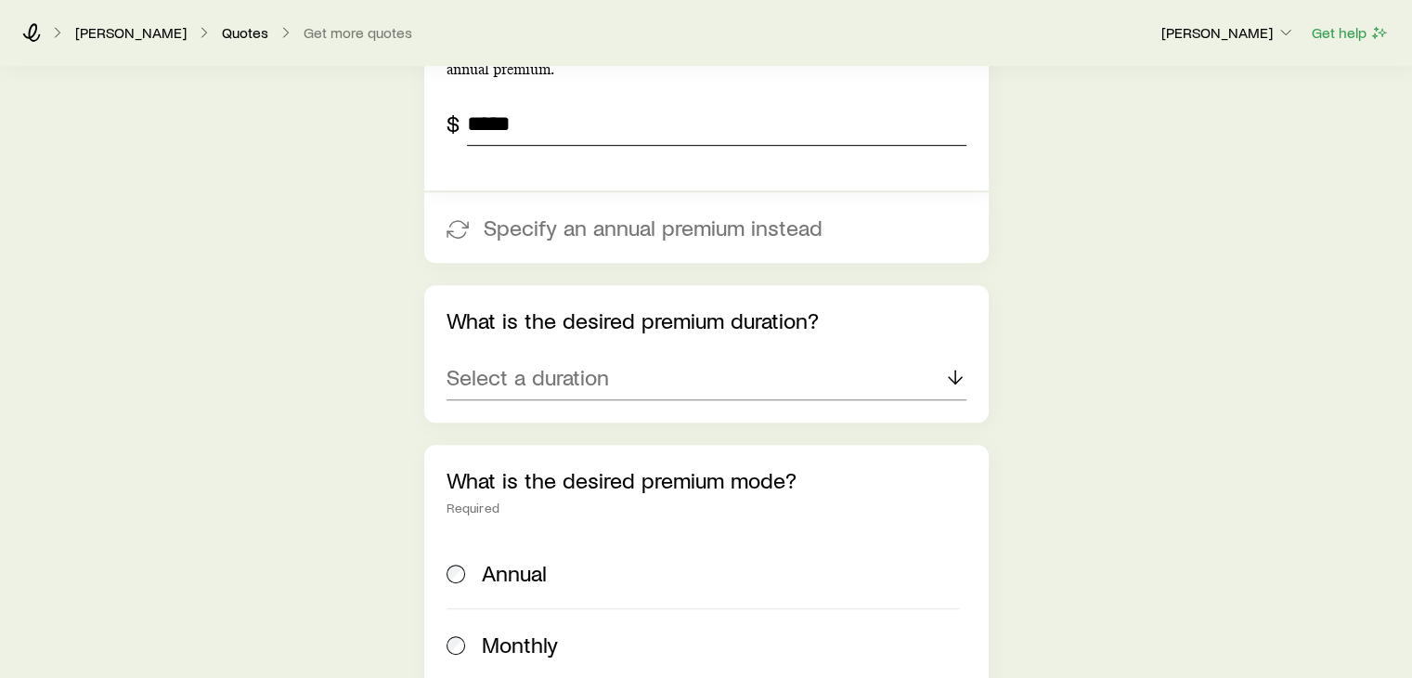
scroll to position [871, 0]
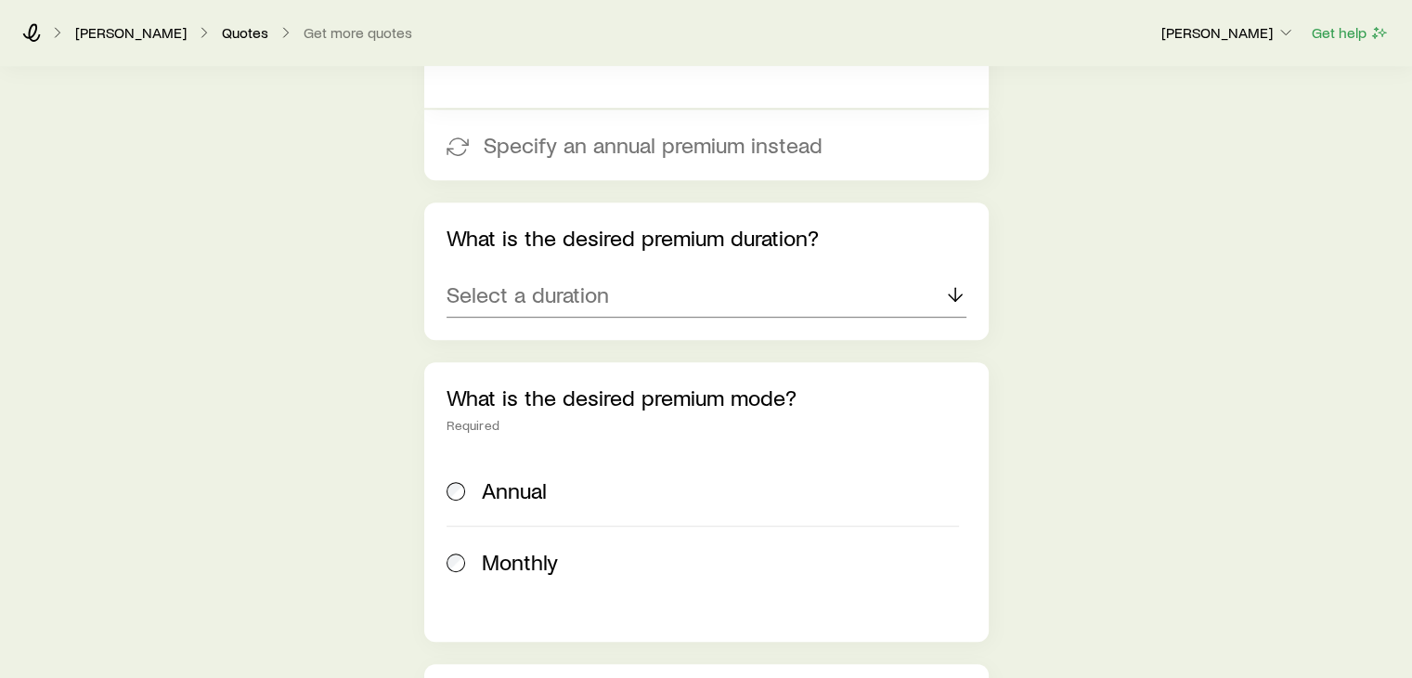
type input "*****"
click at [944, 285] on icon at bounding box center [955, 294] width 22 height 22
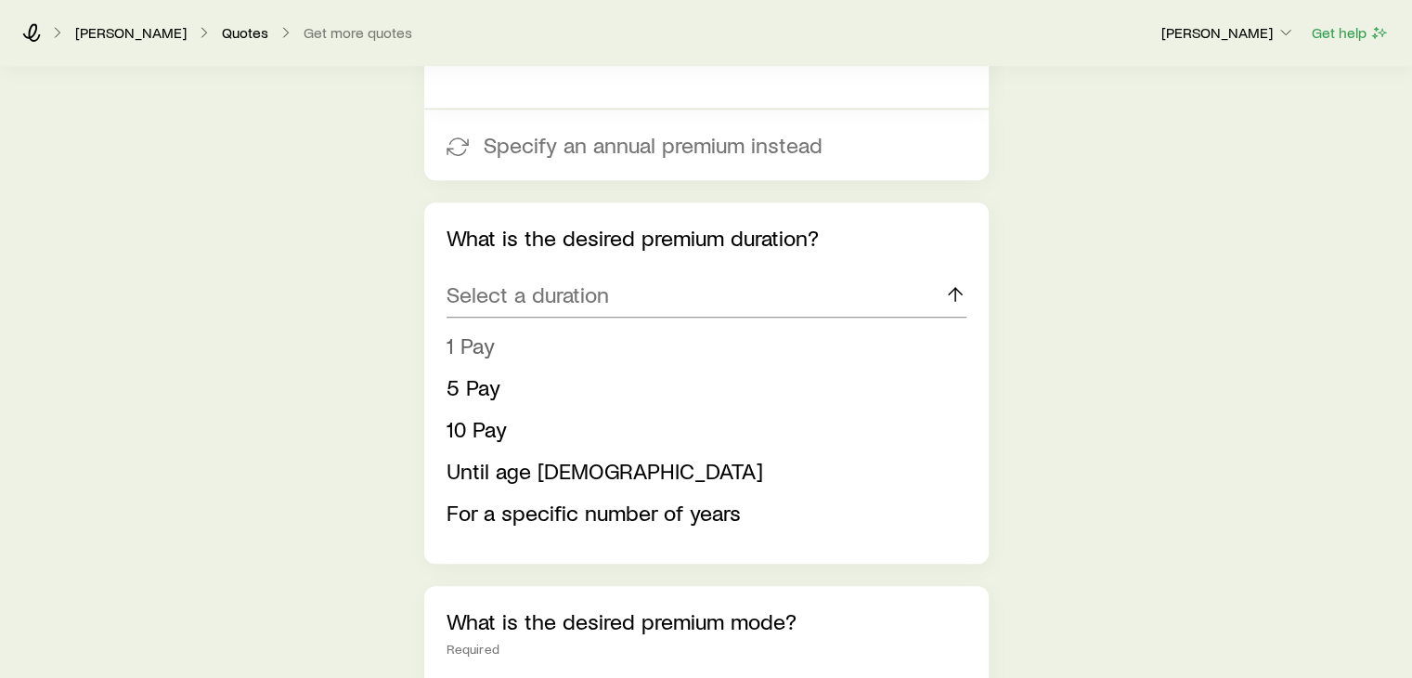
click at [485, 344] on span "1 Pay" at bounding box center [471, 344] width 48 height 27
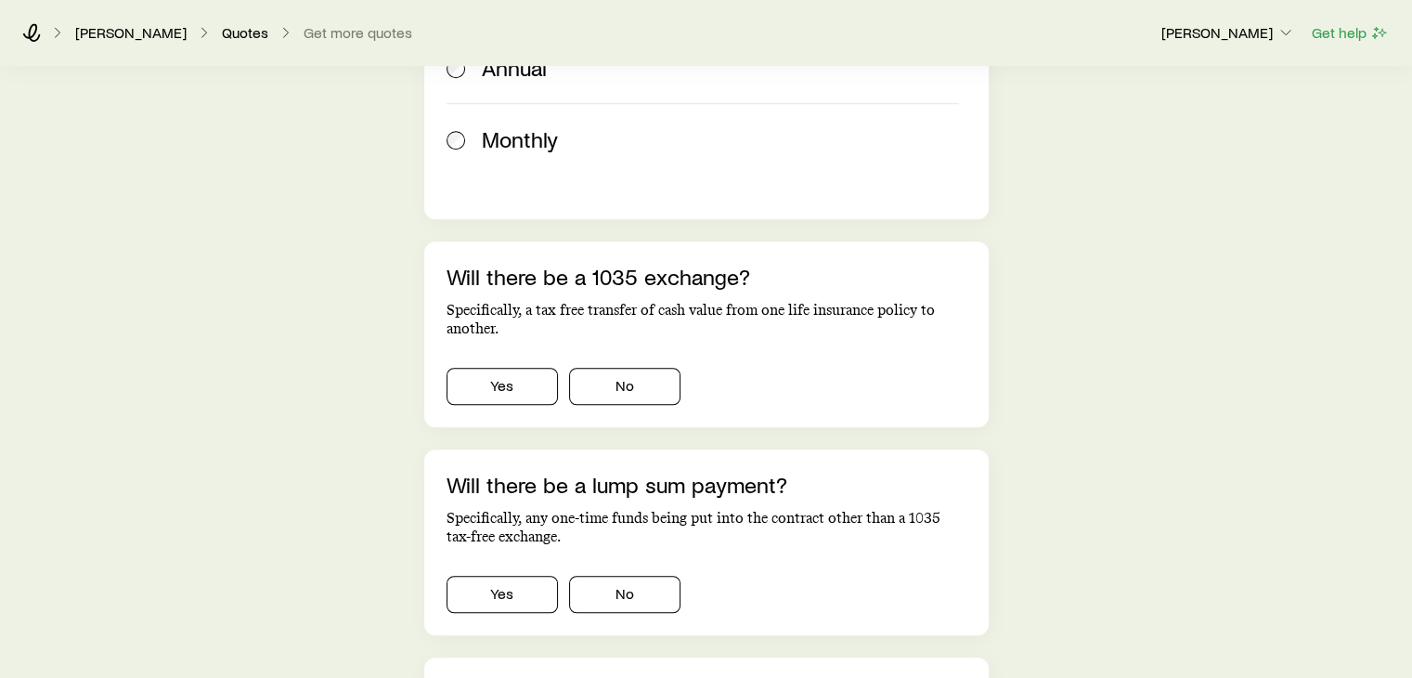
scroll to position [1311, 0]
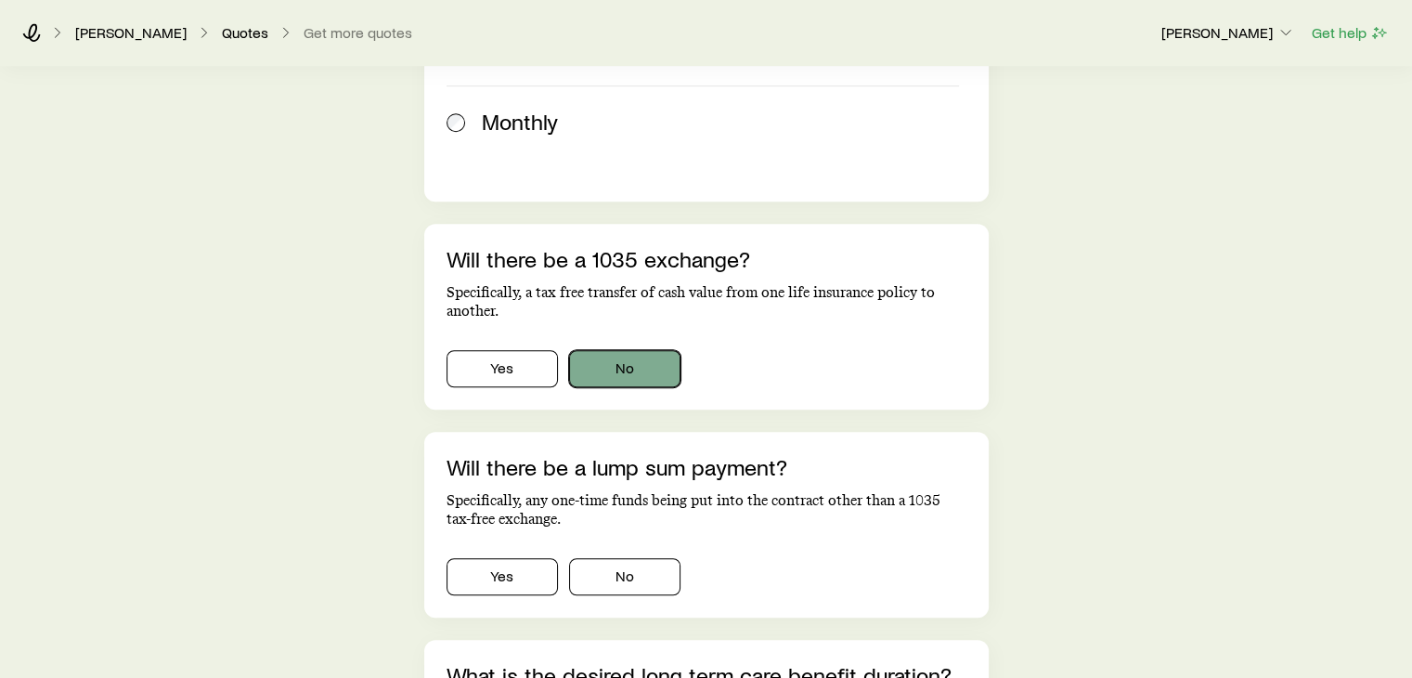
click at [662, 376] on button "No" at bounding box center [624, 368] width 111 height 37
click at [641, 565] on button "No" at bounding box center [624, 576] width 111 height 37
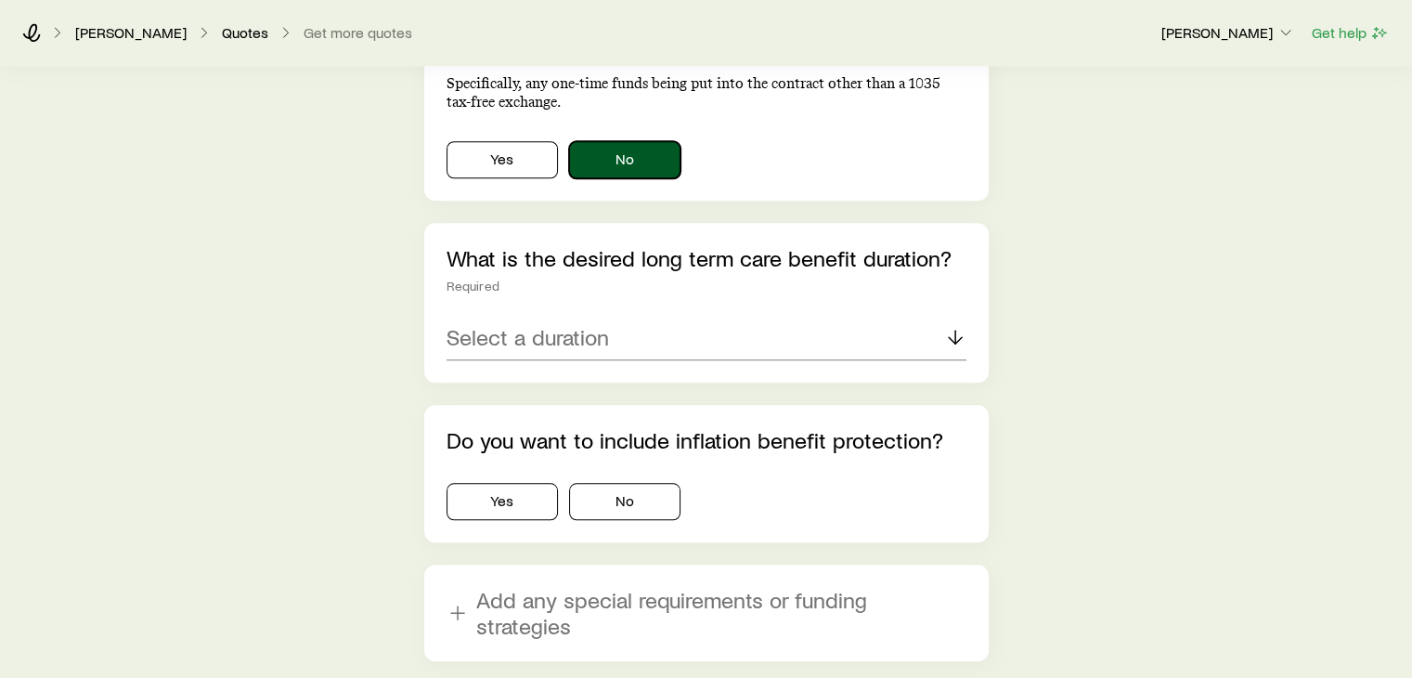
scroll to position [1782, 0]
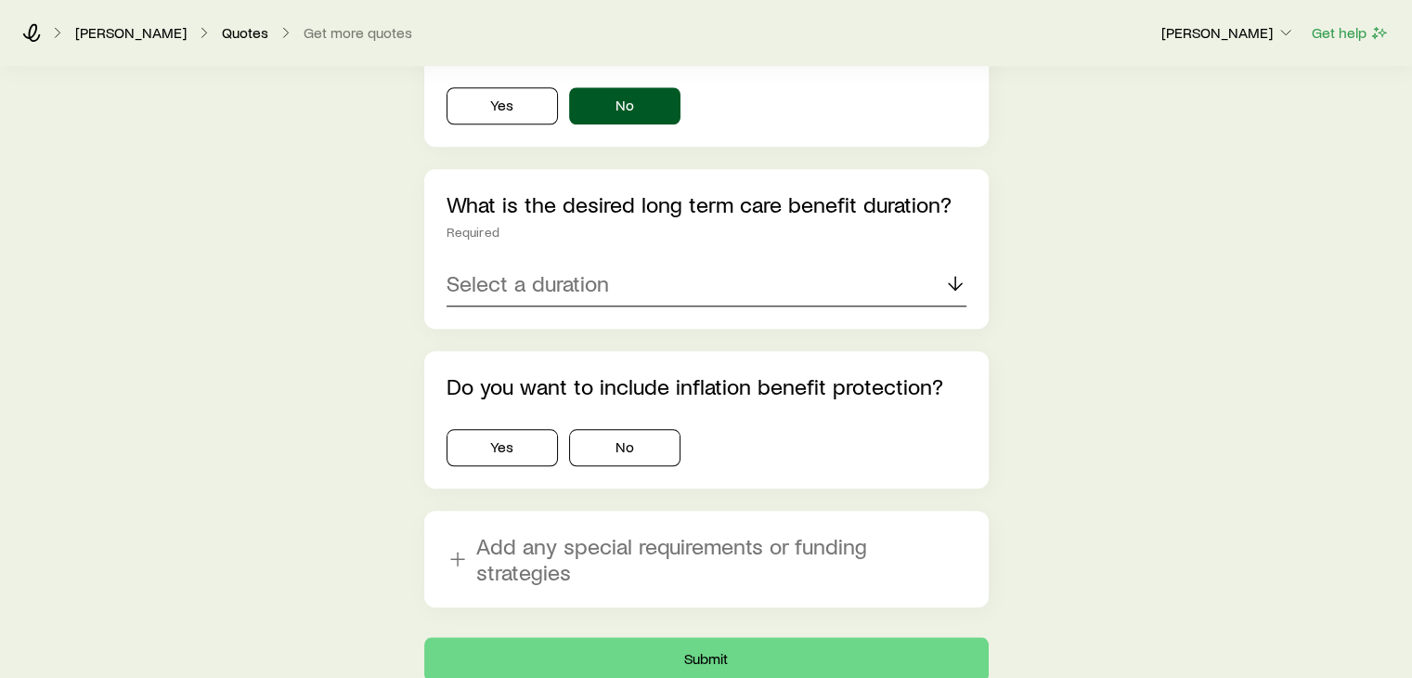
click at [791, 283] on div "Select a duration" at bounding box center [707, 284] width 520 height 45
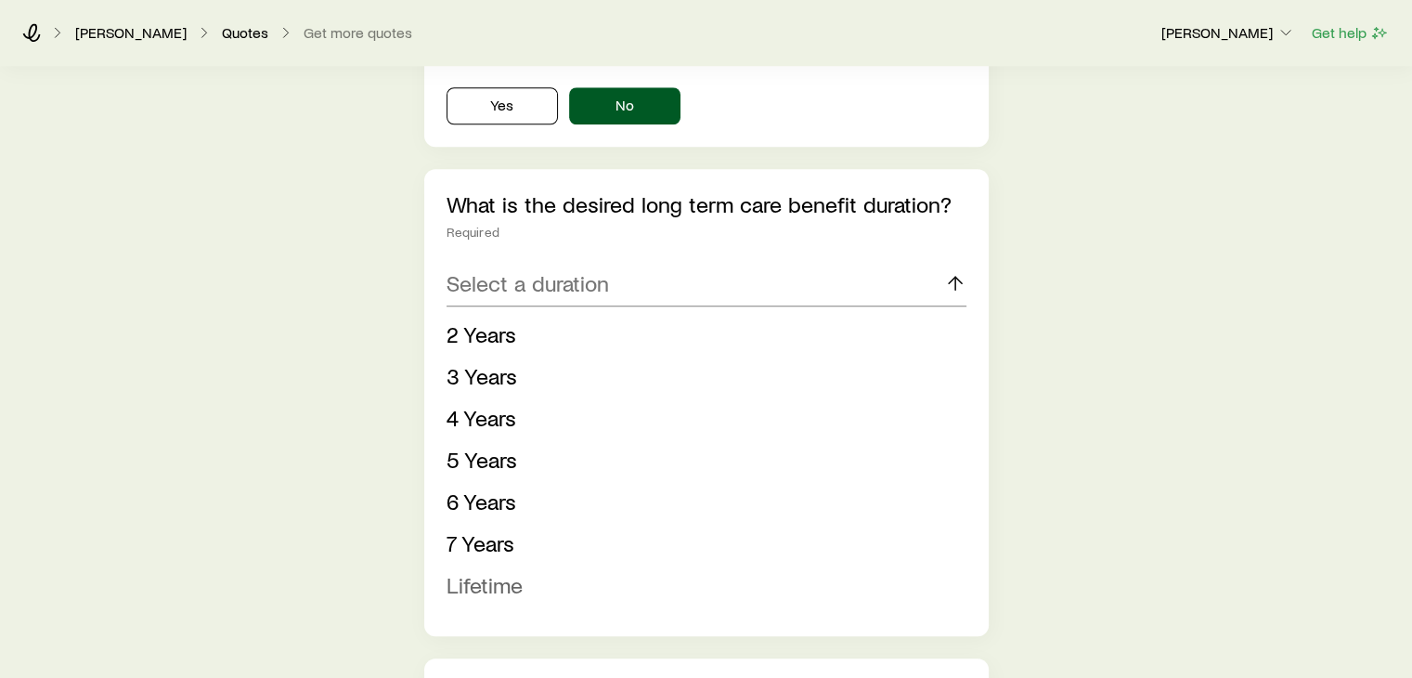
click at [500, 586] on span "Lifetime" at bounding box center [485, 584] width 76 height 27
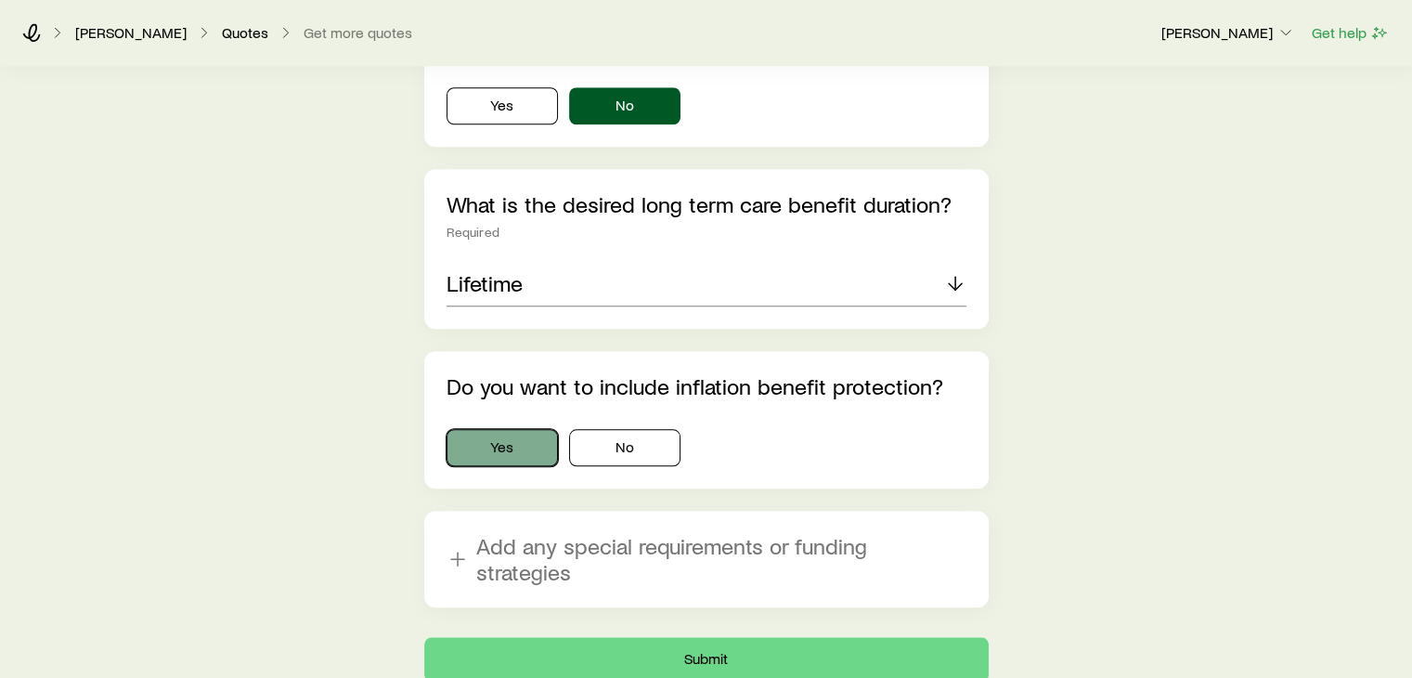
click at [520, 442] on button "Yes" at bounding box center [502, 447] width 111 height 37
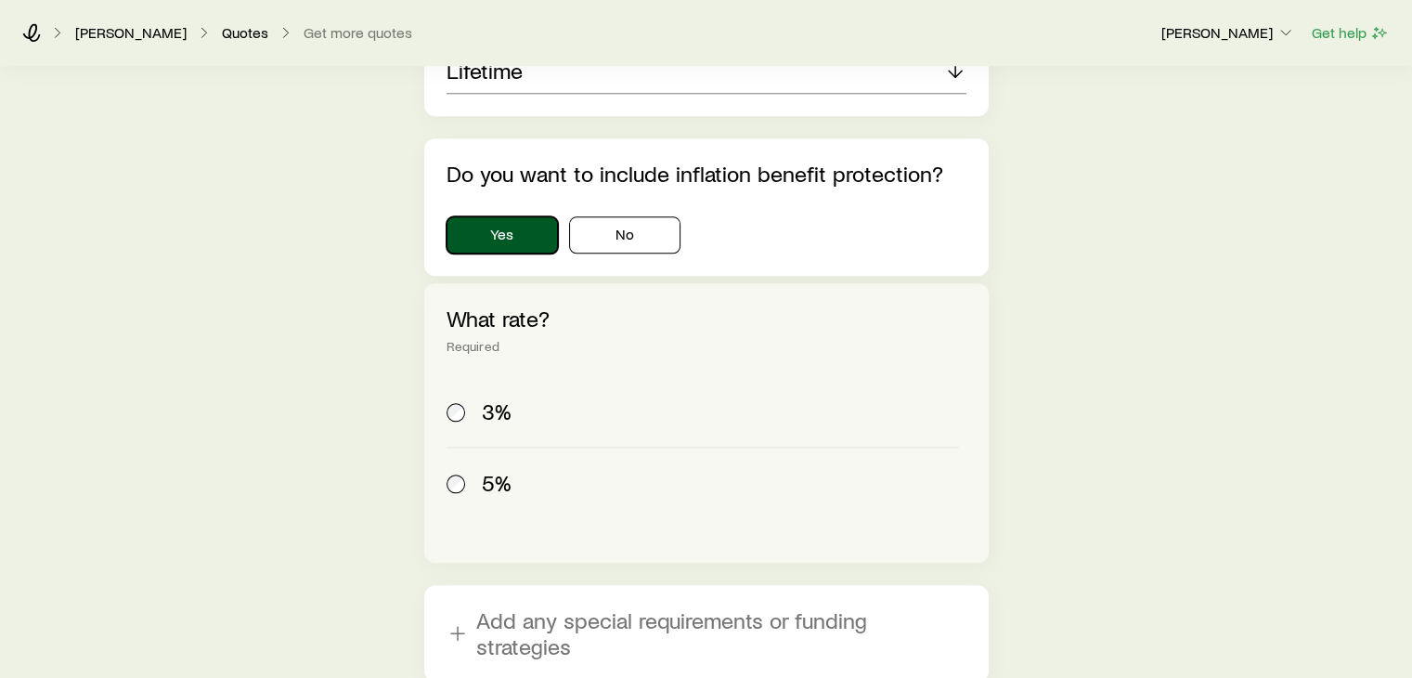
scroll to position [2159, 0]
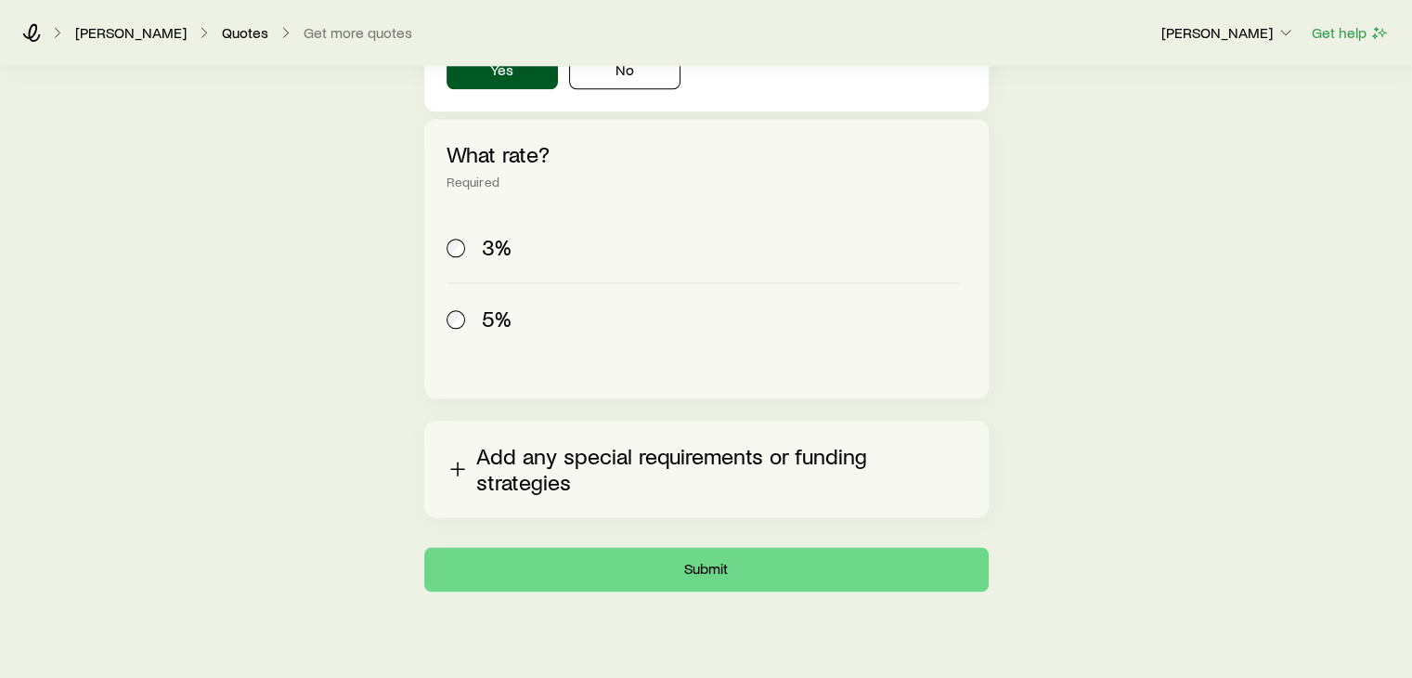
click at [484, 458] on button "Add any special requirements or funding strategies" at bounding box center [706, 469] width 565 height 97
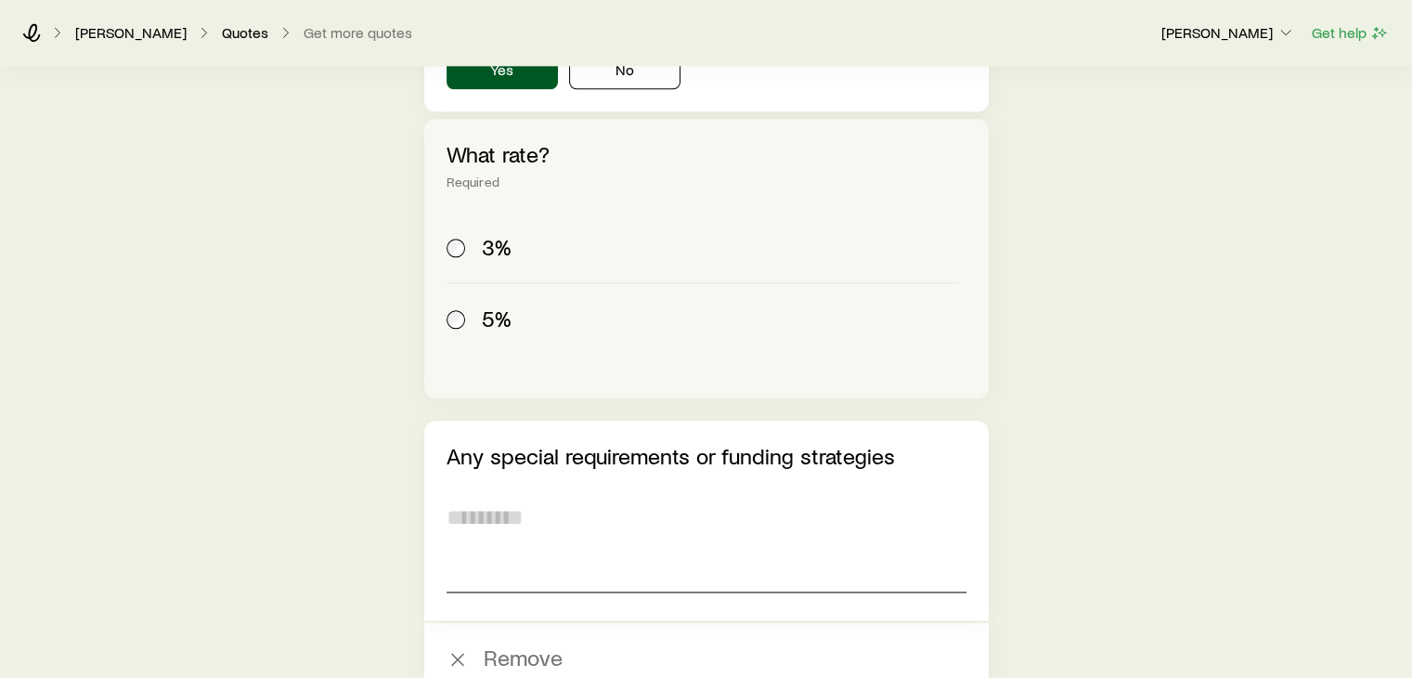
click at [482, 525] on textarea at bounding box center [707, 541] width 520 height 101
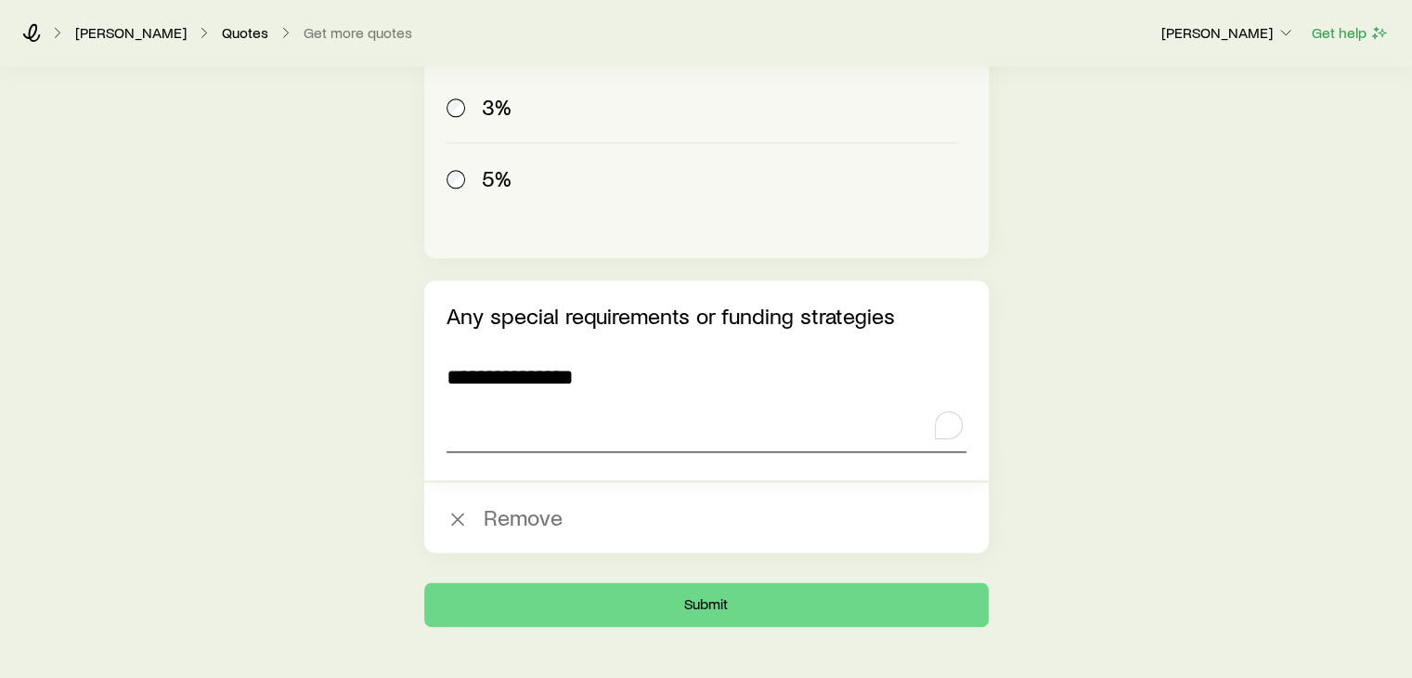
scroll to position [2303, 0]
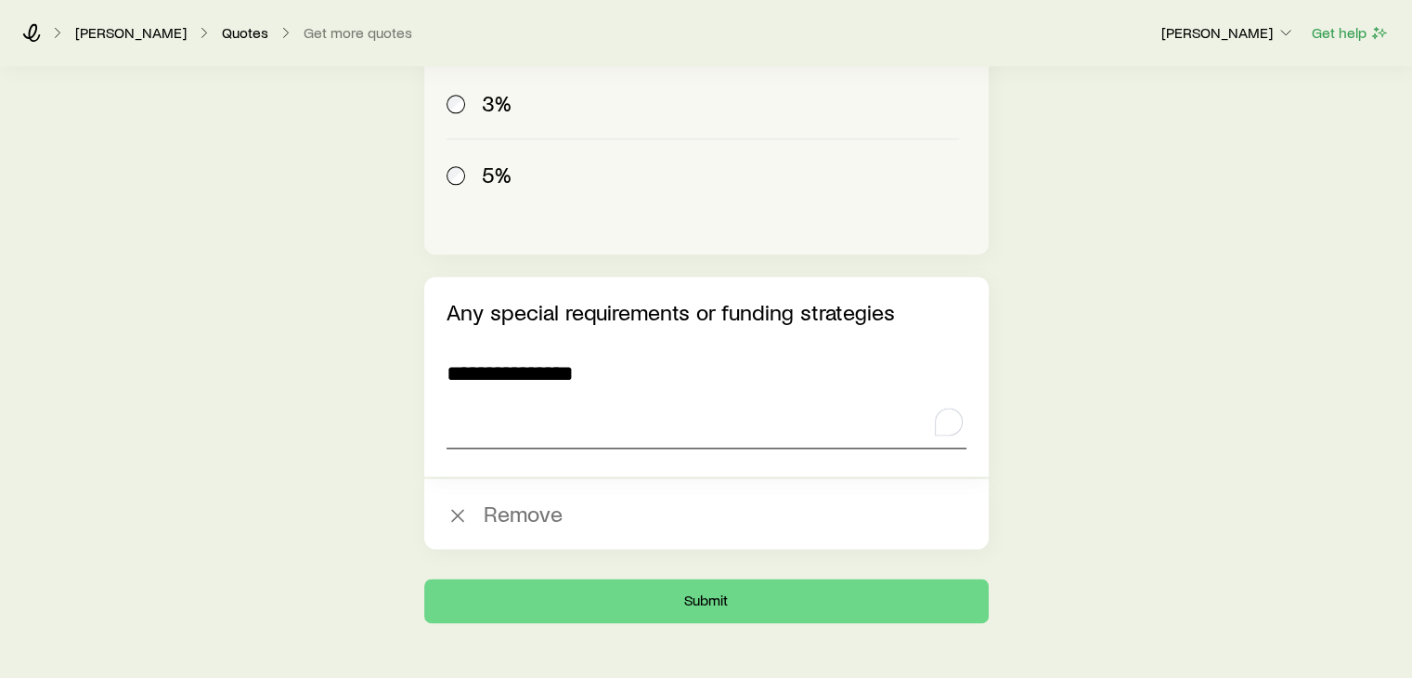
click at [457, 380] on textarea "**********" at bounding box center [707, 397] width 520 height 101
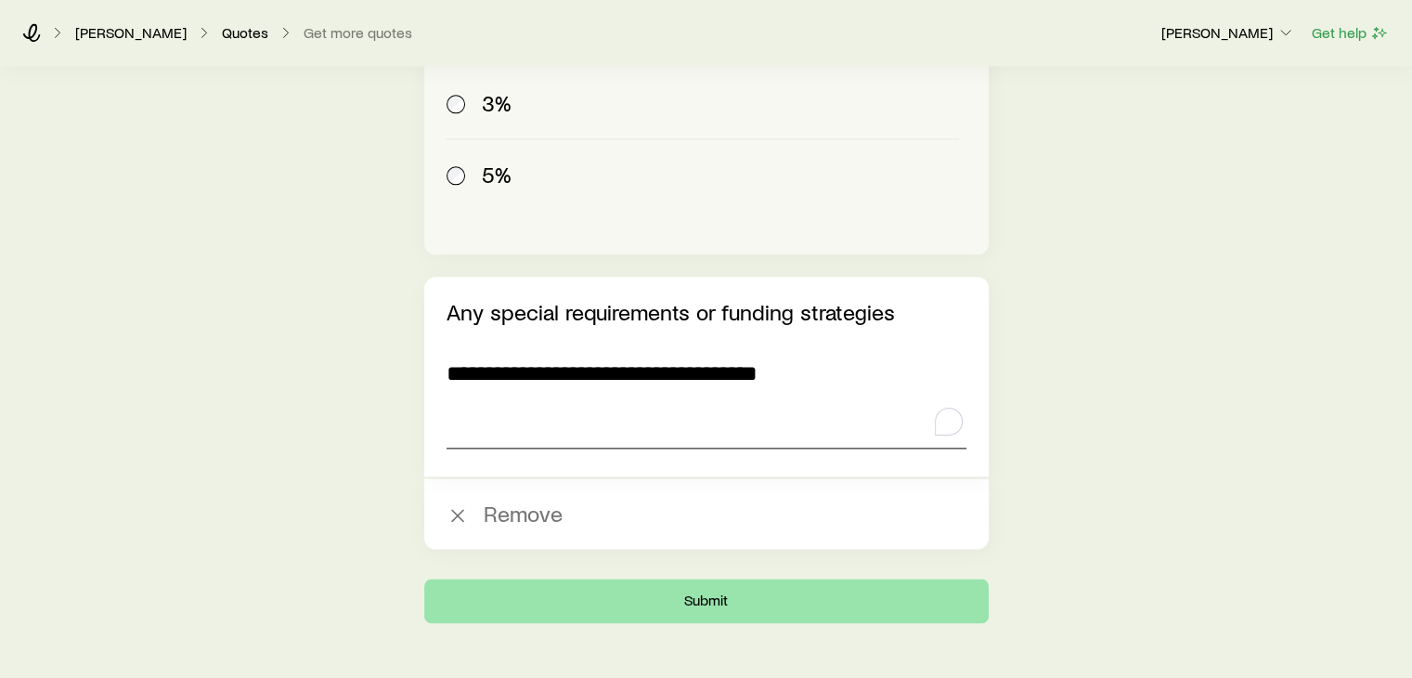
type textarea "**********"
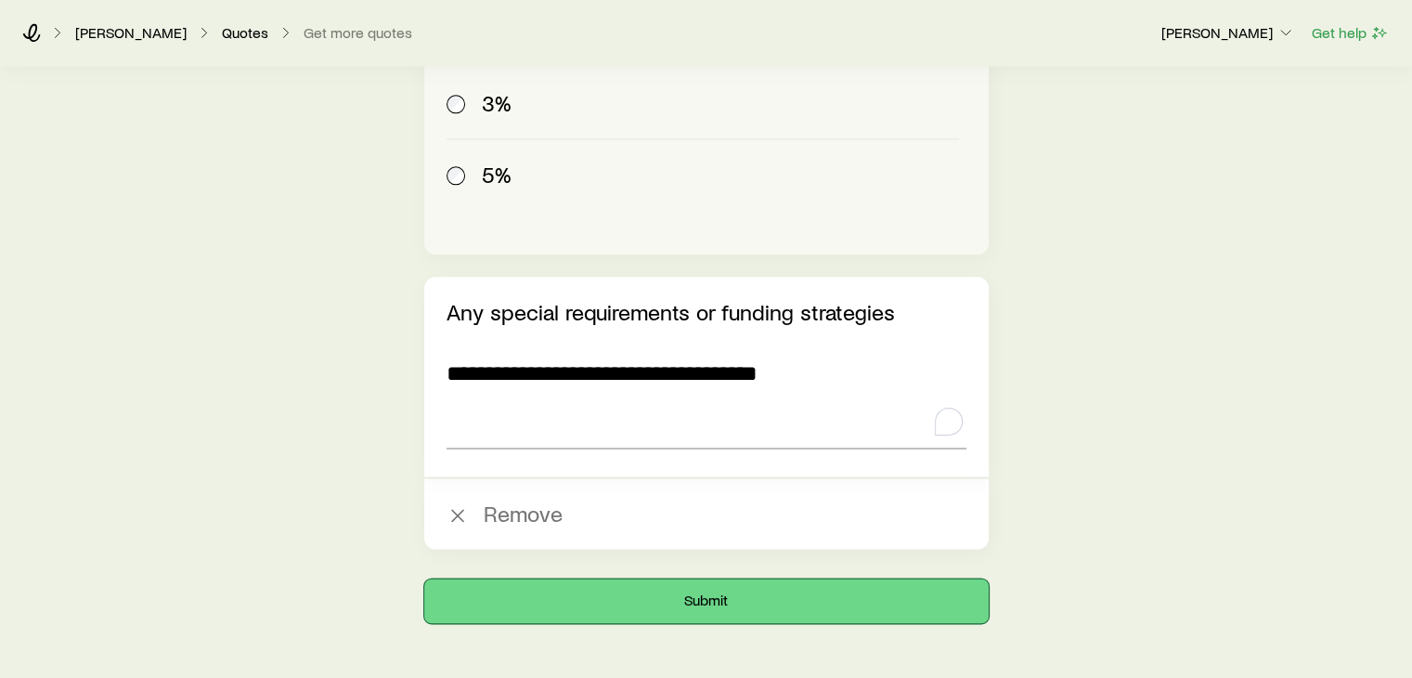
click at [702, 602] on button "Submit" at bounding box center [706, 600] width 565 height 45
